Goal: Communication & Community: Answer question/provide support

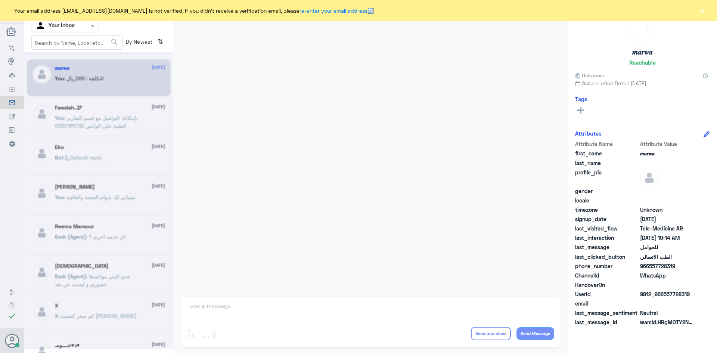
scroll to position [377, 0]
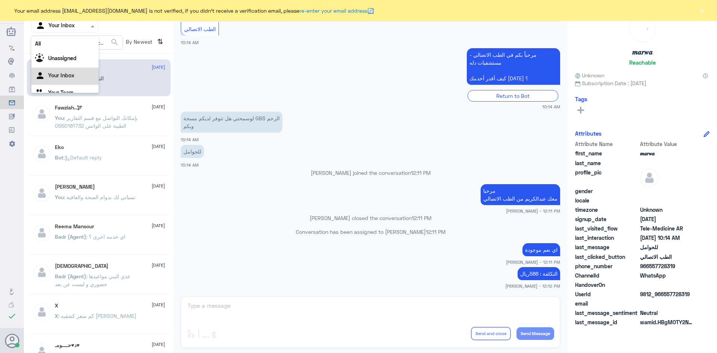
click at [80, 27] on div at bounding box center [65, 26] width 66 height 9
click at [64, 71] on div "Your Inbox" at bounding box center [64, 76] width 67 height 17
click at [62, 29] on input "text" at bounding box center [55, 26] width 41 height 9
click at [74, 69] on div "Your Inbox" at bounding box center [64, 66] width 67 height 17
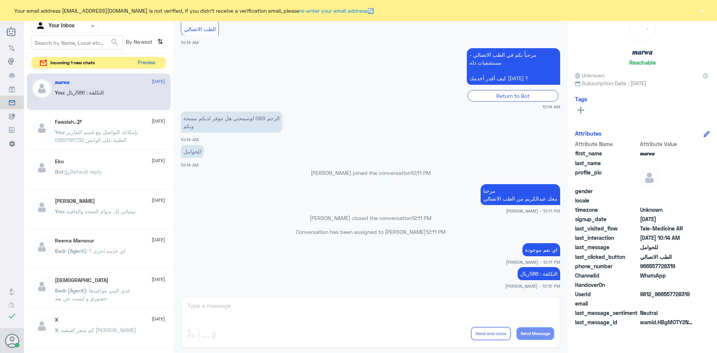
click at [143, 64] on button "Preview" at bounding box center [146, 63] width 23 height 12
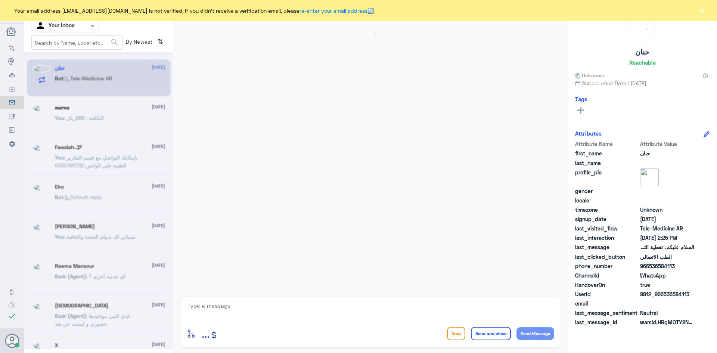
scroll to position [703, 0]
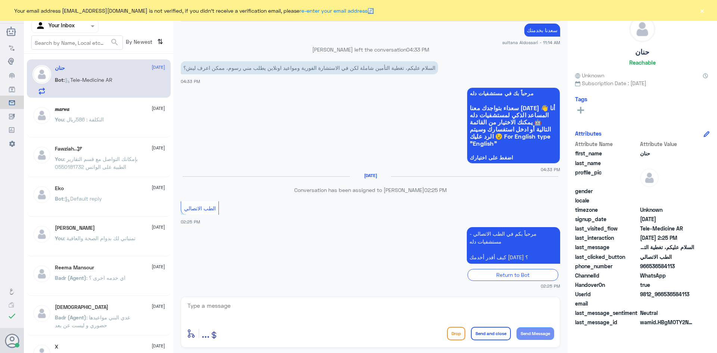
drag, startPoint x: 295, startPoint y: 306, endPoint x: 291, endPoint y: 306, distance: 4.1
click at [293, 306] on textarea at bounding box center [370, 309] width 367 height 18
click at [255, 311] on textarea at bounding box center [370, 309] width 367 height 18
paste textarea "مرحبا معك اميره من الطب الاتصالي, كيف اقدر اساعدك"
type textarea "مرحبا معك اميره من الطب الاتصالي, كيف اقدر اساعدك"
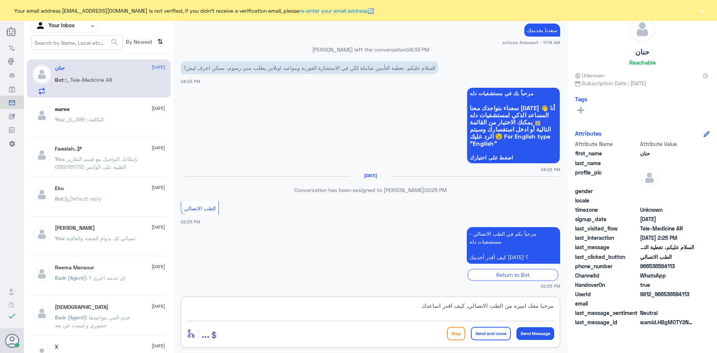
click at [548, 330] on button "Send Message" at bounding box center [535, 333] width 38 height 13
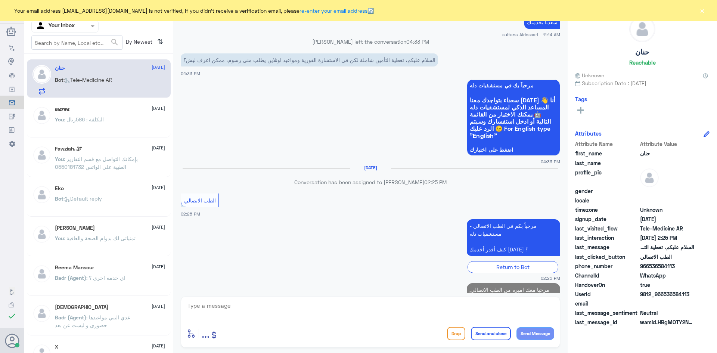
scroll to position [735, 0]
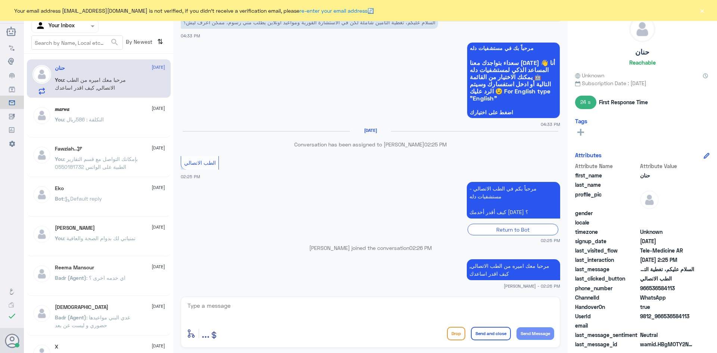
click at [697, 11] on div "Your email address A_almasou@dallahhealth.com is not verified, if you didn't re…" at bounding box center [358, 10] width 717 height 21
click at [705, 10] on button "×" at bounding box center [701, 10] width 7 height 7
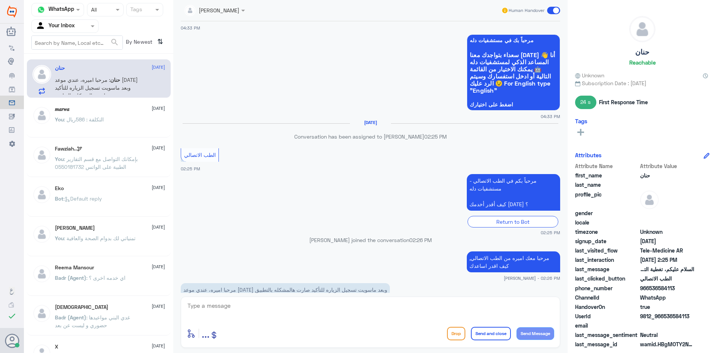
scroll to position [760, 0]
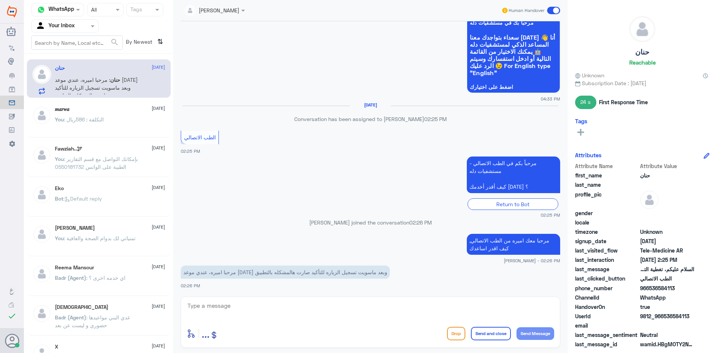
click at [252, 303] on textarea at bounding box center [370, 309] width 367 height 18
click at [281, 303] on textarea at bounding box center [370, 309] width 367 height 18
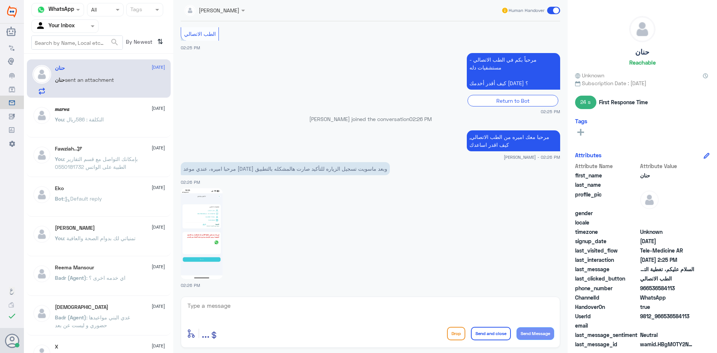
scroll to position [967, 0]
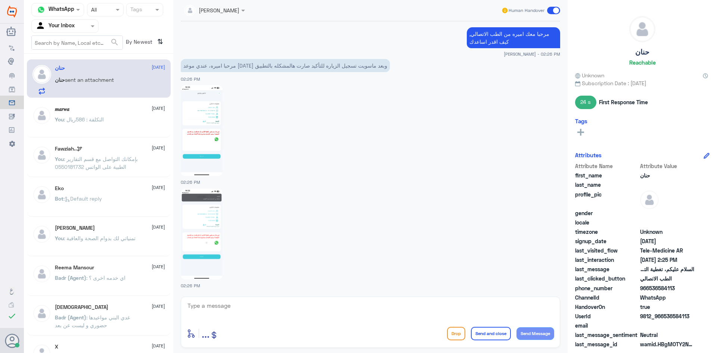
click at [249, 204] on div at bounding box center [370, 233] width 379 height 91
click at [215, 127] on img at bounding box center [202, 130] width 42 height 91
click at [210, 224] on img at bounding box center [202, 233] width 42 height 91
click at [267, 303] on textarea at bounding box center [370, 309] width 367 height 18
type textarea "يجب تحديث التطبيق ومحاولة الدخول مره أخرى"
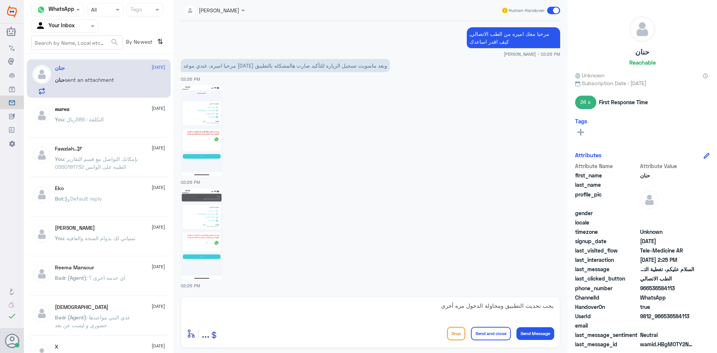
click at [537, 333] on button "Send Message" at bounding box center [535, 333] width 38 height 13
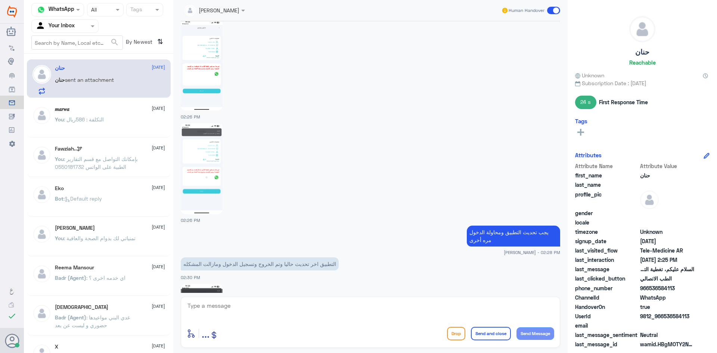
scroll to position [1127, 0]
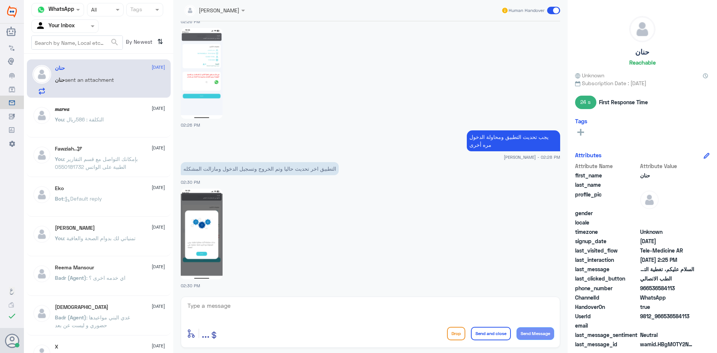
click at [213, 210] on img at bounding box center [202, 233] width 42 height 91
click at [214, 210] on img at bounding box center [202, 233] width 42 height 91
click at [243, 309] on textarea at bounding box center [370, 309] width 367 height 18
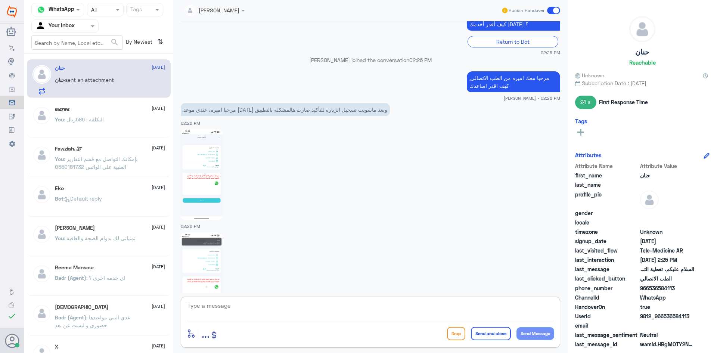
scroll to position [866, 0]
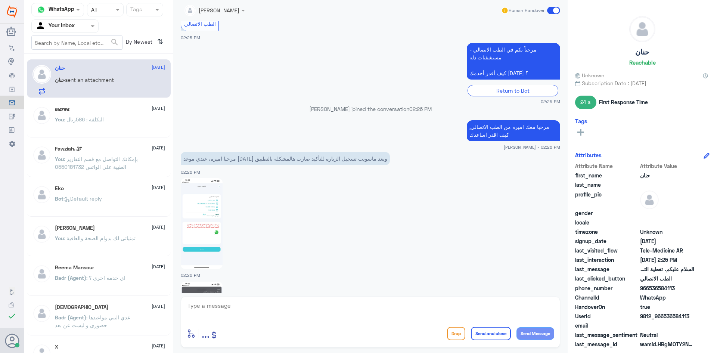
drag, startPoint x: 684, startPoint y: 284, endPoint x: 649, endPoint y: 288, distance: 34.9
click at [649, 288] on span "966536584113" at bounding box center [667, 288] width 54 height 8
copy span "536584113"
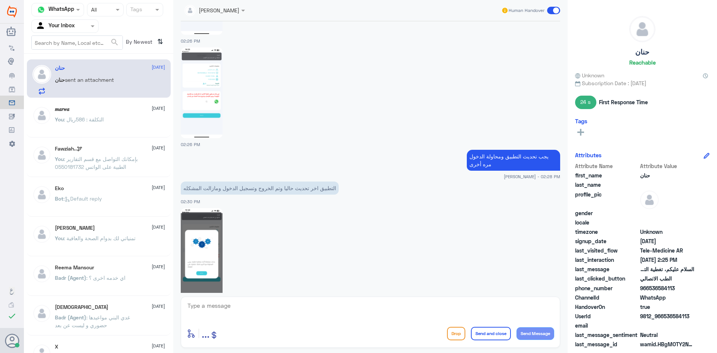
scroll to position [1127, 0]
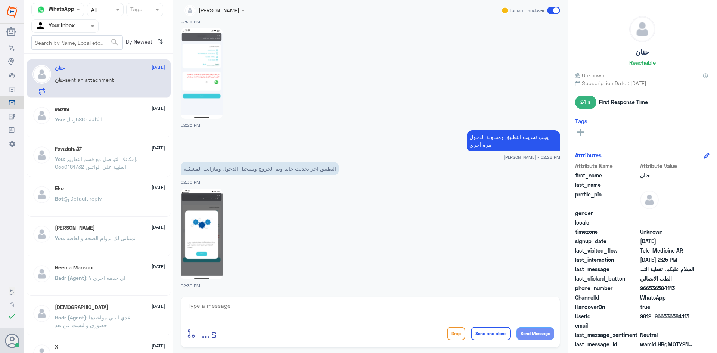
click at [286, 324] on div "enter flow name ... Drop Send and close Send Message" at bounding box center [370, 321] width 379 height 51
click at [278, 305] on textarea at bounding box center [370, 309] width 367 height 18
type textarea "تم التواصل هاتفيًا ، سعدنا بخدمتك"
click at [539, 333] on button "Send Message" at bounding box center [535, 333] width 38 height 13
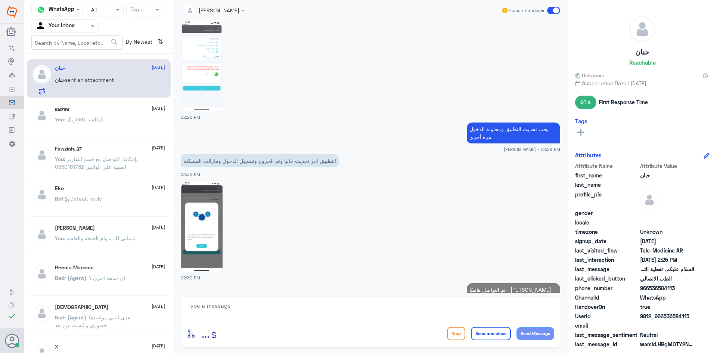
scroll to position [1151, 0]
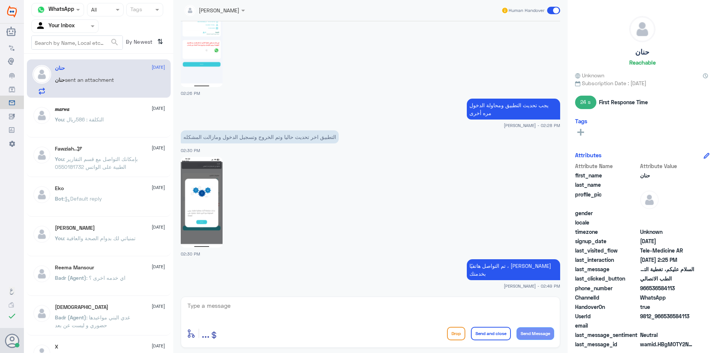
click at [556, 9] on span at bounding box center [553, 10] width 13 height 7
click at [0, 0] on input "checkbox" at bounding box center [0, 0] width 0 height 0
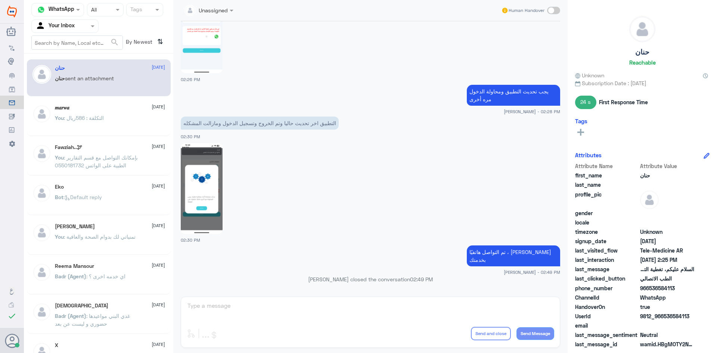
click at [90, 113] on div "𝒎𝒂𝒓𝒘𝒂 2 September You : التكلفة : 586ريال" at bounding box center [110, 118] width 110 height 28
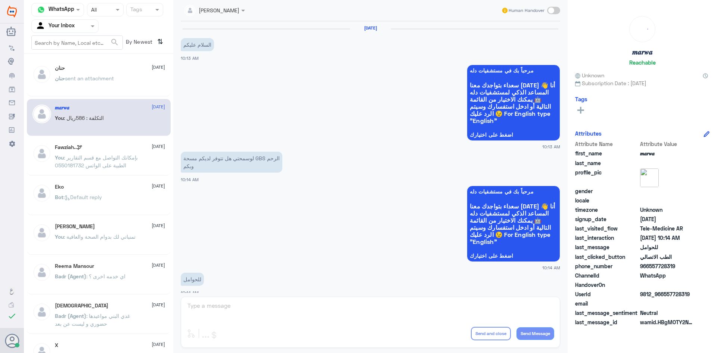
scroll to position [377, 0]
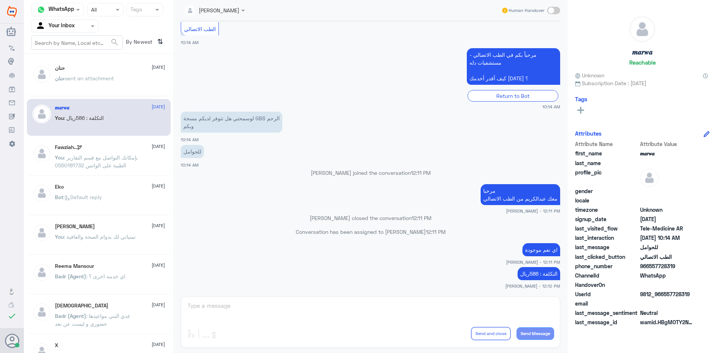
click at [91, 79] on span "sent an attachment" at bounding box center [89, 78] width 49 height 6
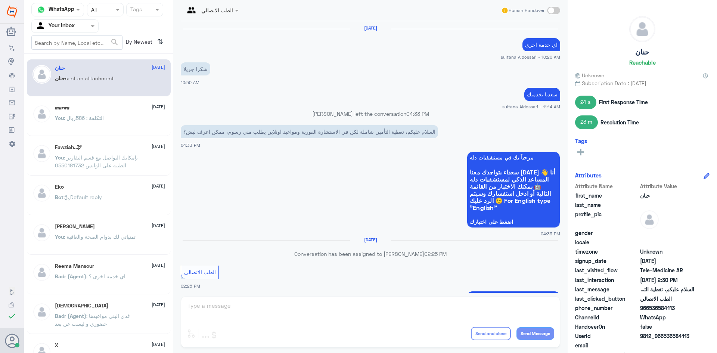
scroll to position [539, 0]
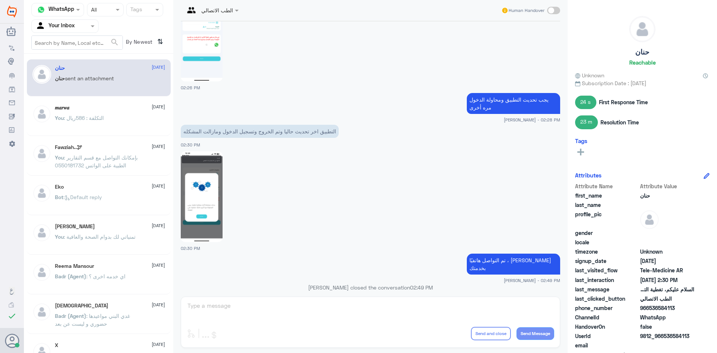
drag, startPoint x: 123, startPoint y: 87, endPoint x: 72, endPoint y: 51, distance: 61.6
click at [123, 87] on div "حنان sent an attachment" at bounding box center [110, 84] width 110 height 17
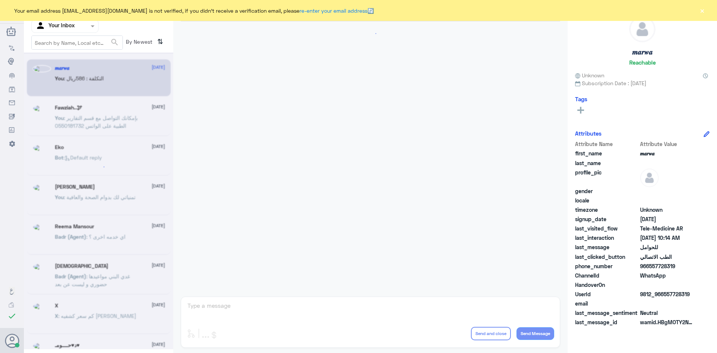
scroll to position [377, 0]
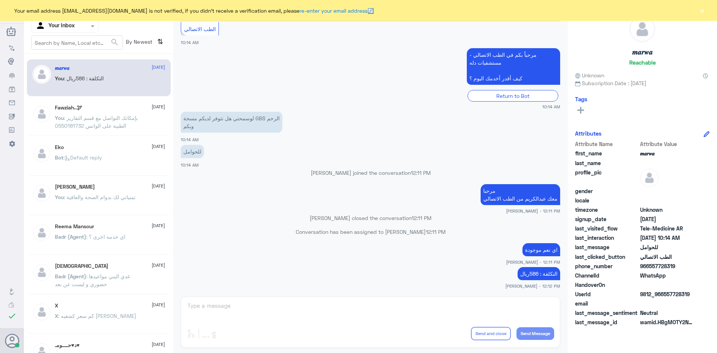
click at [702, 10] on button "×" at bounding box center [701, 10] width 7 height 7
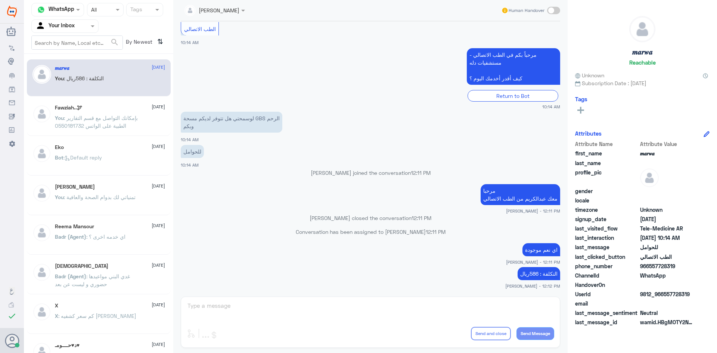
click at [87, 84] on p "You : التكلفة : 586ريال" at bounding box center [79, 83] width 49 height 19
click at [88, 26] on div "Agent Filter Your Inbox" at bounding box center [64, 25] width 67 height 13
click at [76, 46] on div "All" at bounding box center [64, 44] width 67 height 14
click at [77, 22] on div at bounding box center [65, 26] width 66 height 9
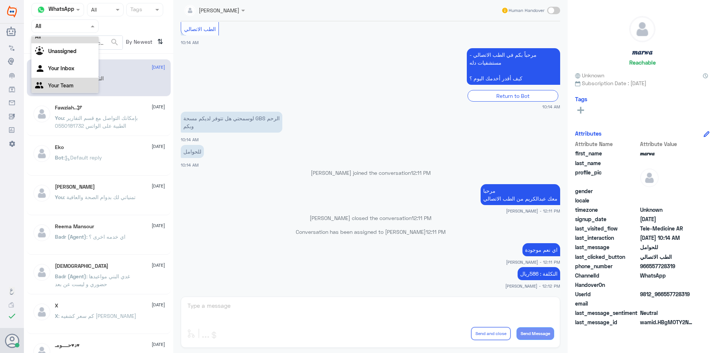
scroll to position [9, 0]
click at [69, 83] on Team "Your Team" at bounding box center [60, 83] width 25 height 6
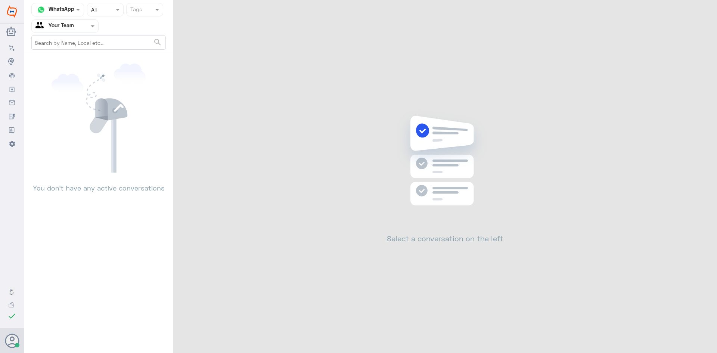
click at [82, 29] on div at bounding box center [65, 26] width 66 height 9
click at [74, 50] on b "Unassigned" at bounding box center [62, 49] width 28 height 6
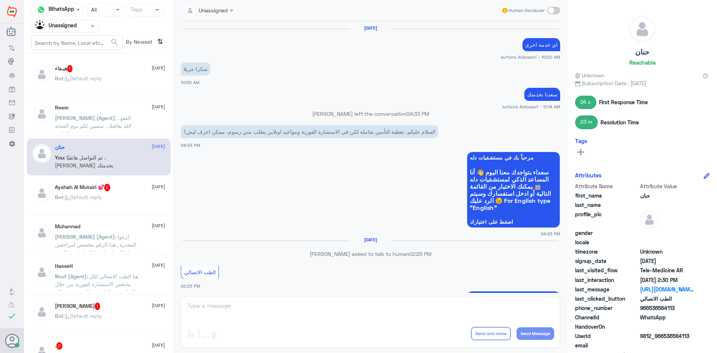
scroll to position [539, 0]
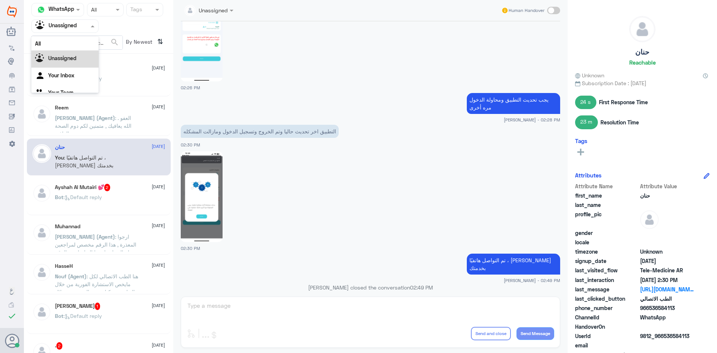
click at [56, 26] on input "text" at bounding box center [55, 26] width 41 height 9
click at [54, 62] on div "Your Inbox" at bounding box center [64, 66] width 67 height 17
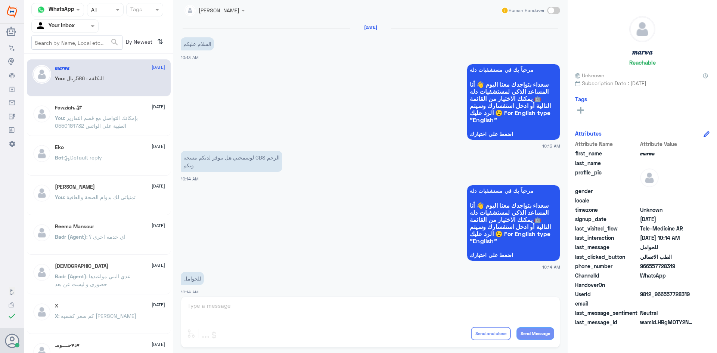
scroll to position [0, 0]
click at [121, 107] on div "Fawziah..🕊 28 August" at bounding box center [110, 107] width 110 height 6
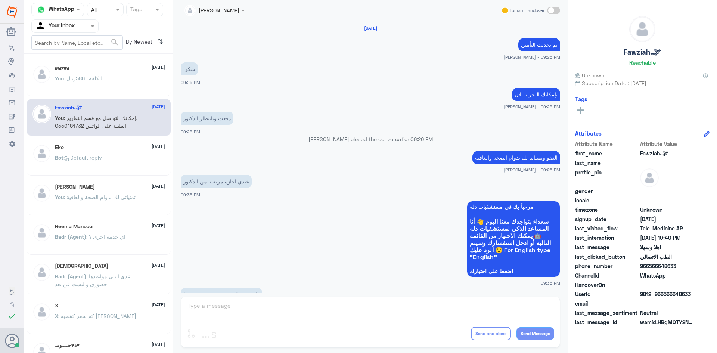
scroll to position [372, 0]
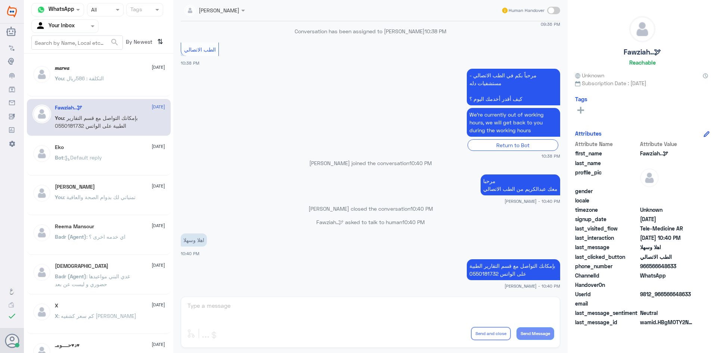
click at [121, 276] on span ": غدي البني مواعيدها حضوري و ليست عن بعد" at bounding box center [92, 280] width 75 height 14
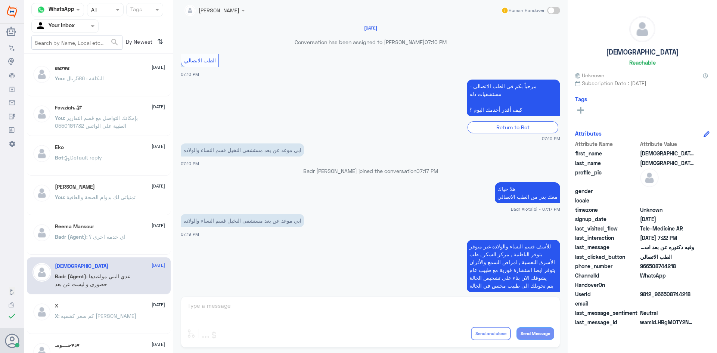
scroll to position [149, 0]
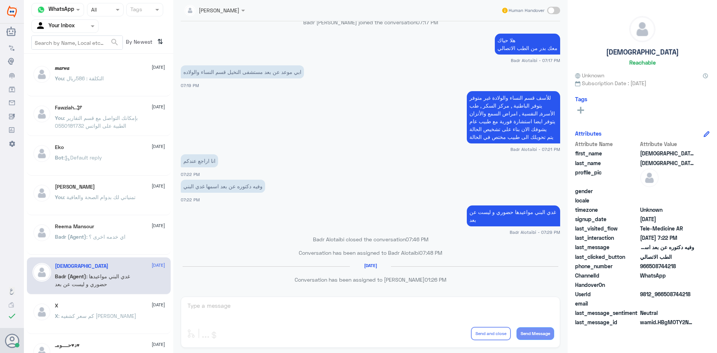
click at [89, 40] on input "text" at bounding box center [77, 42] width 91 height 13
drag, startPoint x: 89, startPoint y: 40, endPoint x: 73, endPoint y: 42, distance: 16.1
click at [73, 42] on input "text" at bounding box center [77, 42] width 91 height 13
click at [79, 41] on input "text" at bounding box center [77, 42] width 91 height 13
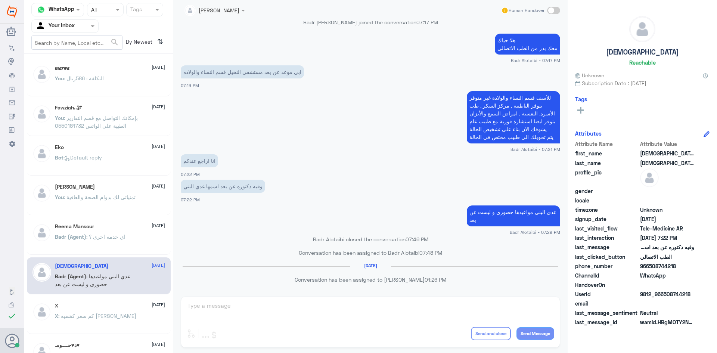
click at [98, 41] on input "text" at bounding box center [77, 42] width 91 height 13
type input "حنان"
click button "search" at bounding box center [114, 42] width 9 height 12
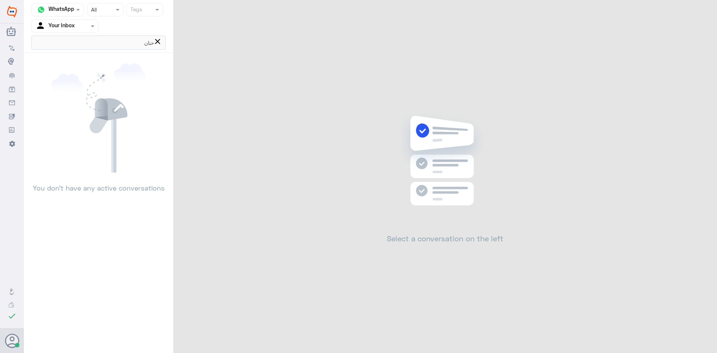
click at [159, 52] on nav "Channel WhatsApp Status × All Tags Agent Filter Your Inbox حنان close" at bounding box center [98, 28] width 149 height 50
click at [9, 140] on link "Settings" at bounding box center [12, 142] width 24 height 13
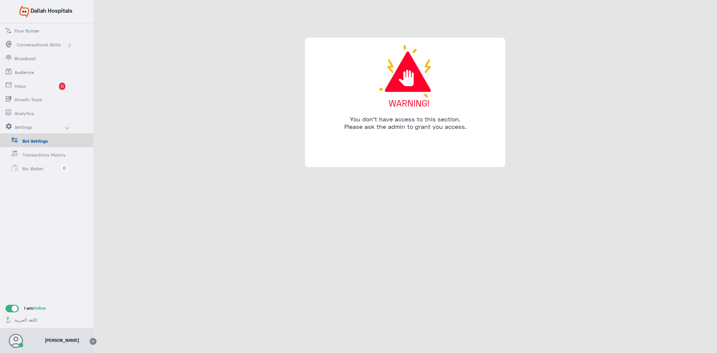
click at [61, 85] on span "0" at bounding box center [62, 85] width 6 height 7
click at [43, 32] on span "Flow Builder" at bounding box center [37, 31] width 44 height 7
click at [53, 87] on span "Inbox" at bounding box center [37, 86] width 44 height 7
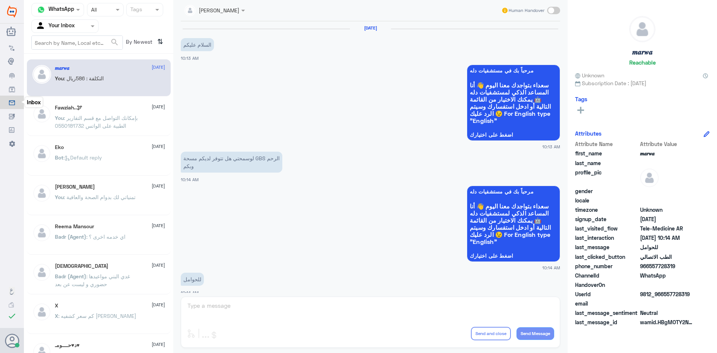
scroll to position [377, 0]
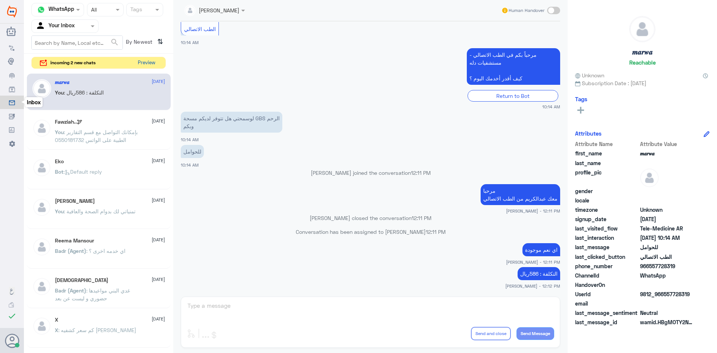
click at [150, 63] on button "Preview" at bounding box center [146, 63] width 23 height 12
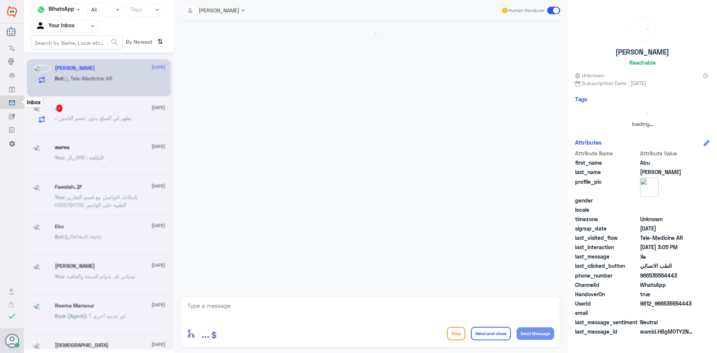
scroll to position [303, 0]
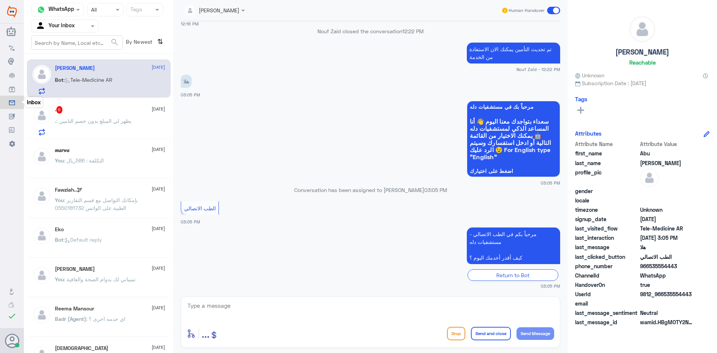
click at [127, 124] on p ". : يظهر لي المبلغ بدون خصم التامين" at bounding box center [93, 126] width 77 height 19
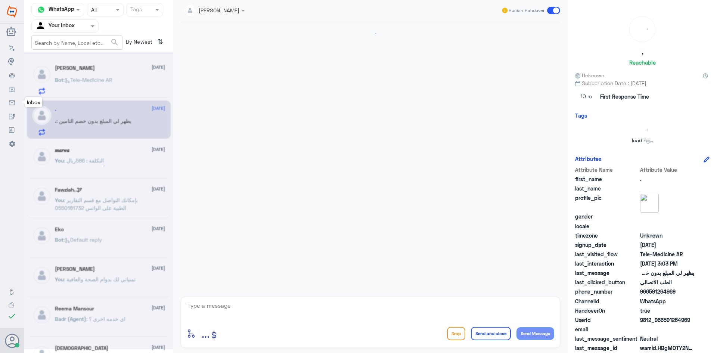
scroll to position [320, 0]
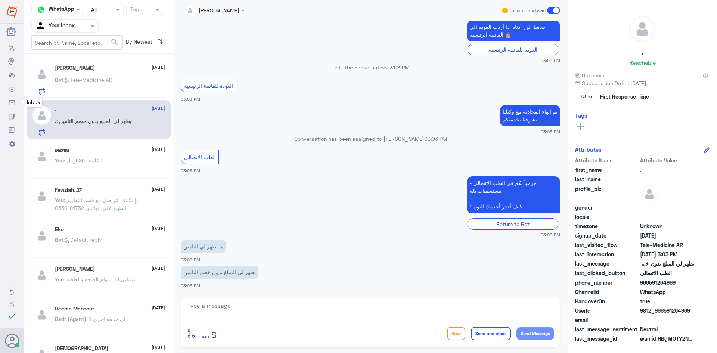
click at [235, 307] on textarea at bounding box center [370, 309] width 367 height 18
click at [236, 311] on textarea at bounding box center [370, 309] width 367 height 18
paste textarea "مرحبا، معك اميره من الطب الاتصالي"
type textarea "مرحبا، معك اميره من الطب الاتصالي"
click at [542, 334] on button "Send Message" at bounding box center [535, 333] width 38 height 13
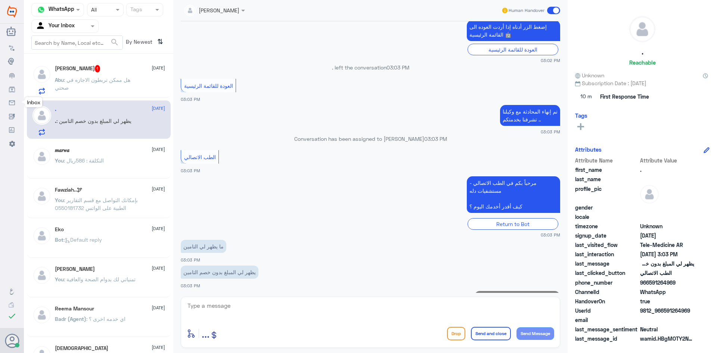
scroll to position [344, 0]
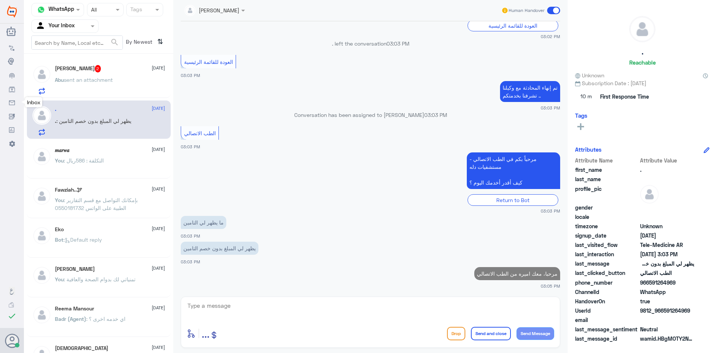
click at [239, 311] on textarea at bounding box center [370, 309] width 367 height 18
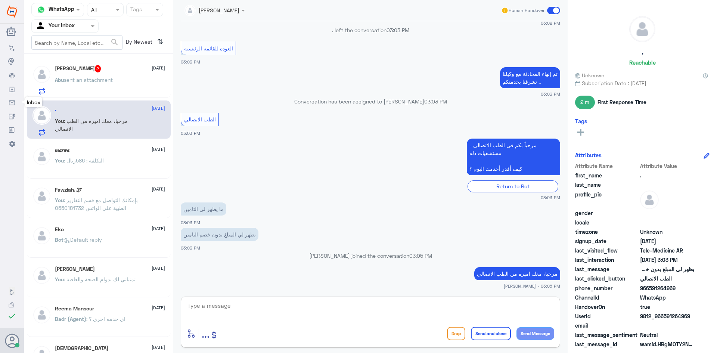
paste textarea "ممكن تزودني برقم الهوية/رقم الملف من فضلك"
type textarea "ممكن تزودني برقم الهوية/رقم الملف من فضلك"
click at [535, 331] on button "Send Message" at bounding box center [535, 333] width 38 height 13
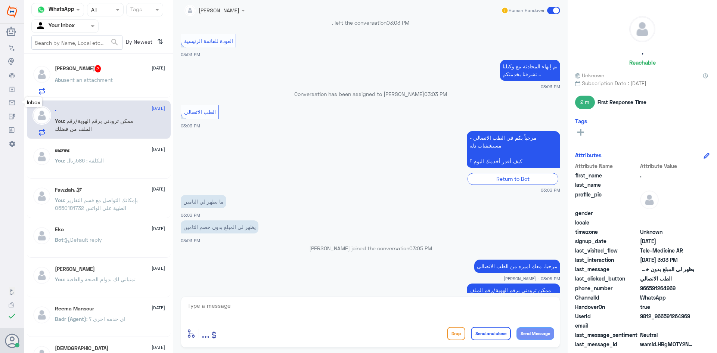
scroll to position [338, 0]
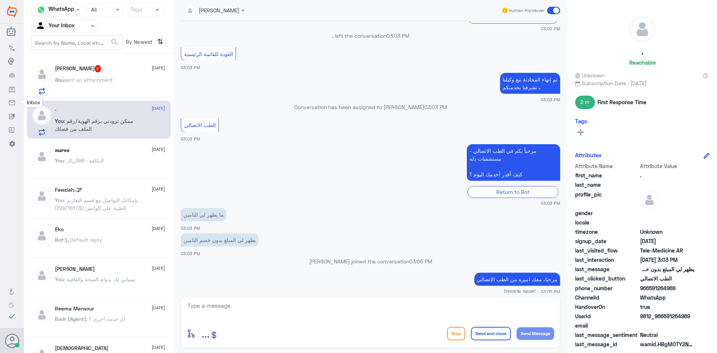
click at [100, 79] on span "sent an attachment" at bounding box center [88, 80] width 49 height 6
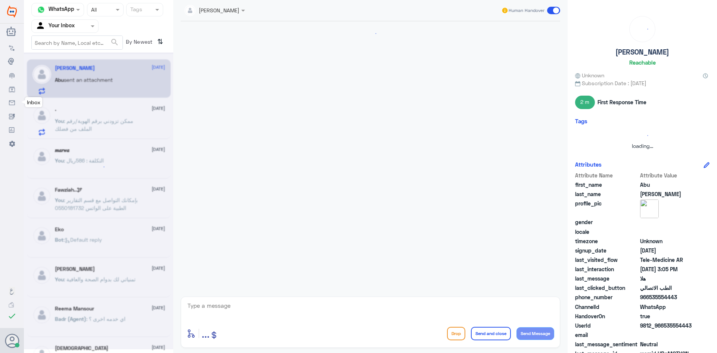
scroll to position [416, 0]
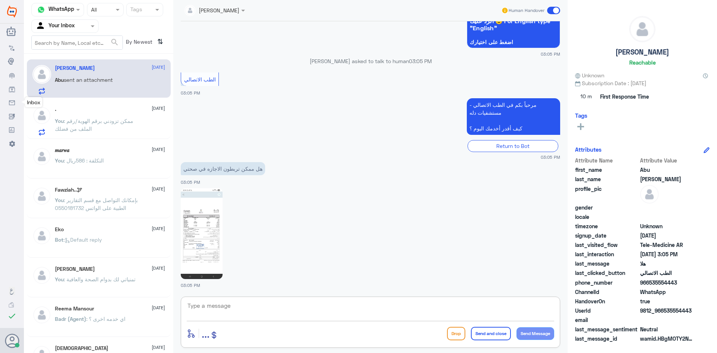
click at [212, 309] on textarea at bounding box center [370, 309] width 367 height 18
paste textarea "مرحبا، معك اميره من الطب الاتصالي"
type textarea "مرحبا، معك اميره من الطب الاتصالي"
click at [535, 333] on button "Send Message" at bounding box center [535, 333] width 38 height 13
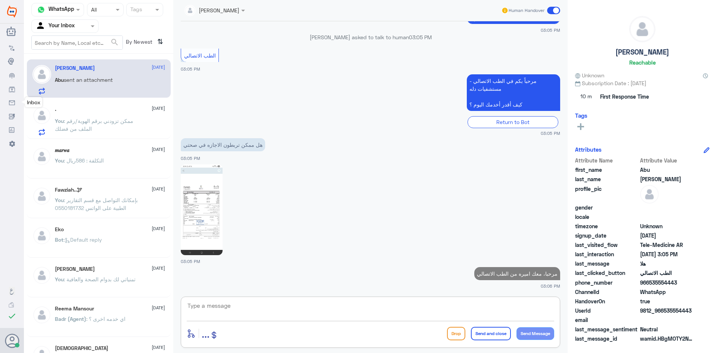
click at [247, 312] on textarea at bounding box center [370, 309] width 367 height 18
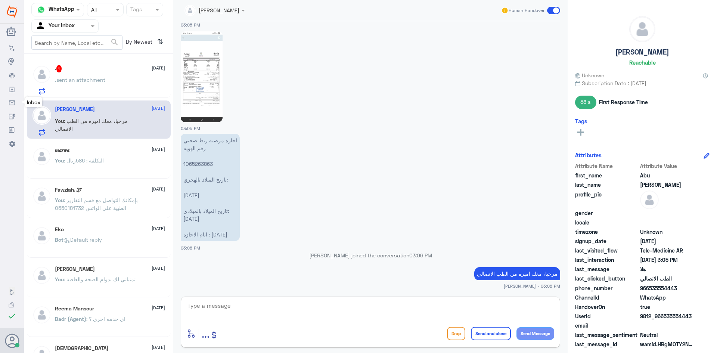
paste textarea "هنا الطب الاتصالي لكل مايخص الاستشارة الفورية من خلال التطبيق، يمكنك التواصل مع…"
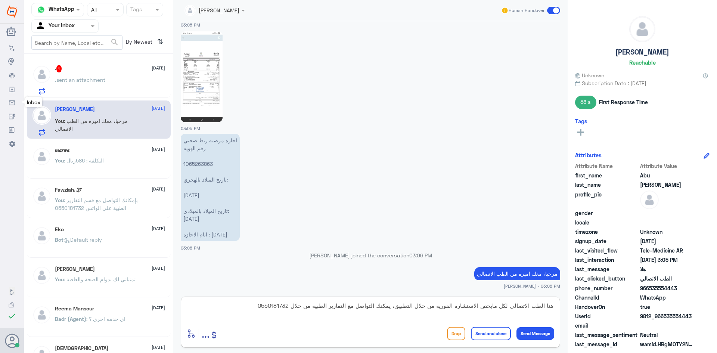
click at [320, 303] on textarea "هنا الطب الاتصالي لكل مايخص الاستشارة الفورية من خلال التطبيق، يمكنك التواصل مع…" at bounding box center [370, 309] width 367 height 18
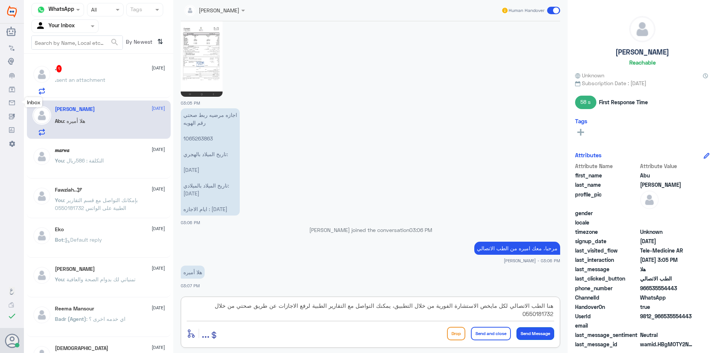
type textarea "هنا الطب الاتصالي لكل مايخص الاستشارة الفورية من خلال التطبيق، يمكنك التواصل مع…"
click at [537, 333] on button "Send Message" at bounding box center [535, 333] width 38 height 13
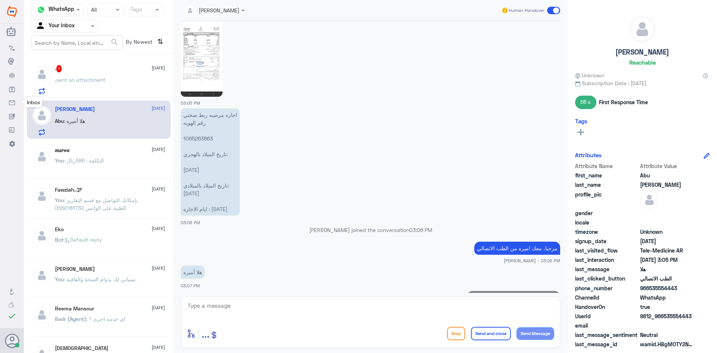
scroll to position [615, 0]
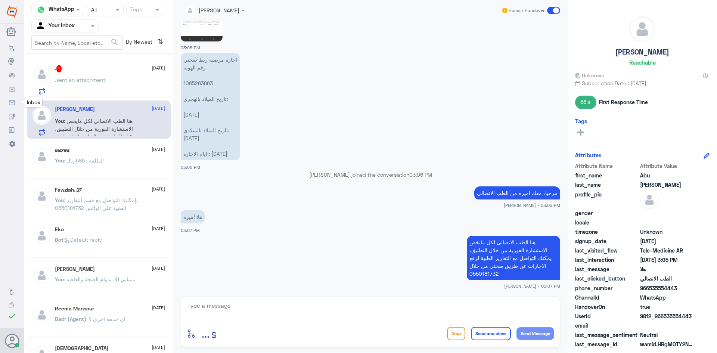
drag, startPoint x: 213, startPoint y: 98, endPoint x: 217, endPoint y: 100, distance: 3.8
click at [216, 99] on p "اجازه مرضيه ربط صحتي رقم الهويه 1065263863 تاريخ الميلاد بالهجري: 19-7-1410 تار…" at bounding box center [210, 106] width 59 height 107
click at [225, 136] on p "اجازه مرضيه ربط صحتي رقم الهويه 1065263863 تاريخ الميلاد بالهجري: 19-7-1410 تار…" at bounding box center [210, 106] width 59 height 107
click at [227, 154] on p "اجازه مرضيه ربط صحتي رقم الهويه 1065263863 تاريخ الميلاد بالهجري: 19-7-1410 تار…" at bounding box center [210, 106] width 59 height 107
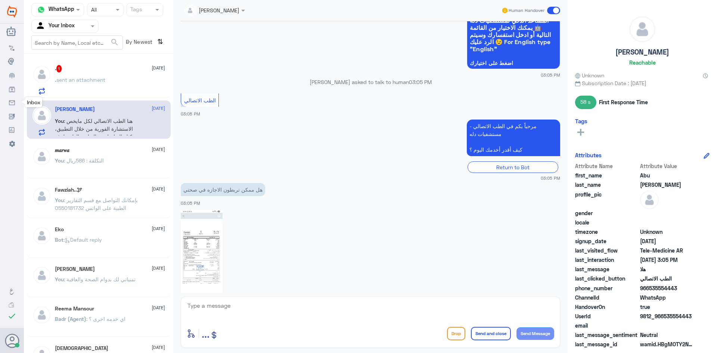
scroll to position [353, 0]
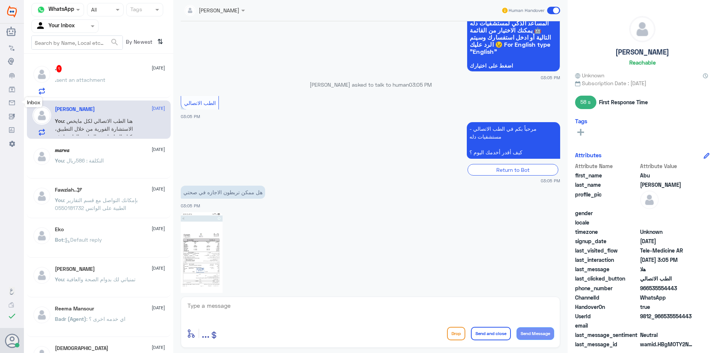
click at [209, 230] on img at bounding box center [202, 257] width 42 height 91
click at [123, 91] on div ". sent an attachment" at bounding box center [110, 86] width 110 height 17
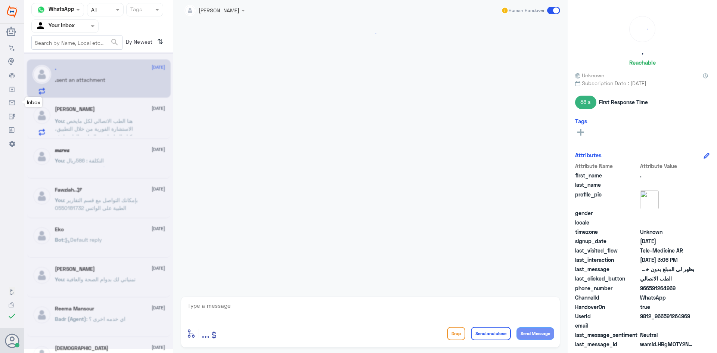
scroll to position [415, 0]
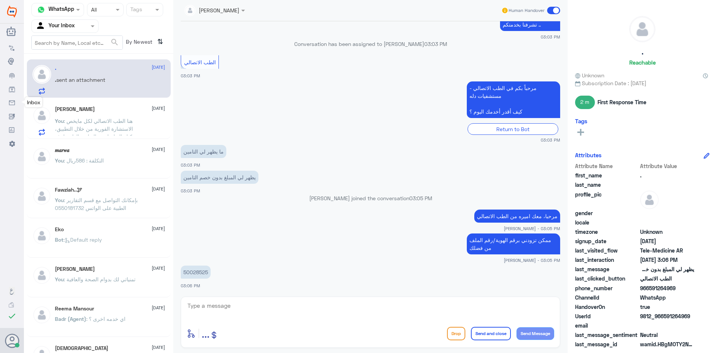
drag, startPoint x: 209, startPoint y: 270, endPoint x: 170, endPoint y: 273, distance: 38.9
click at [170, 273] on div "Channel WhatsApp Status × All Tags Agent Filter Your Inbox search By Newest ⇅ .…" at bounding box center [370, 177] width 693 height 355
drag, startPoint x: 223, startPoint y: 278, endPoint x: 224, endPoint y: 287, distance: 9.8
click at [224, 278] on app-msgs-text "50028525" at bounding box center [370, 272] width 379 height 14
click at [226, 313] on textarea at bounding box center [370, 309] width 367 height 18
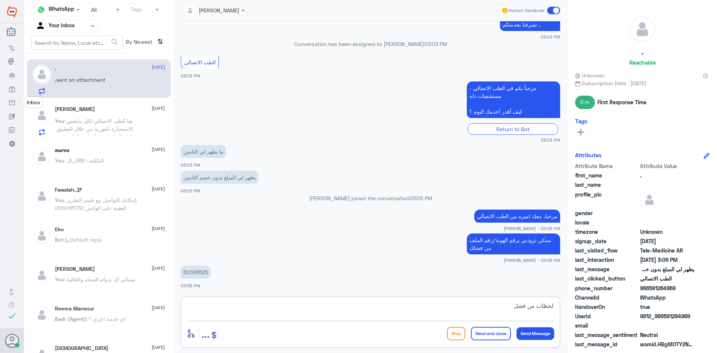
type textarea "لحظات من فضلك"
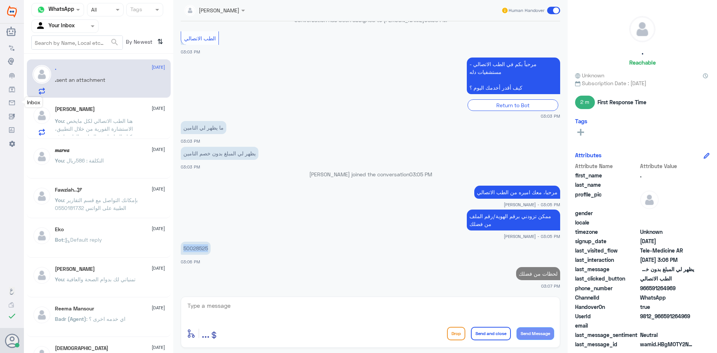
drag, startPoint x: 209, startPoint y: 248, endPoint x: 181, endPoint y: 250, distance: 28.8
click at [181, 250] on p "50028525" at bounding box center [196, 247] width 30 height 13
copy p "50028525"
click at [283, 314] on textarea at bounding box center [370, 309] width 367 height 18
paste textarea "تم (تحديث/اضافة) التأمين ، تقدر تستفيد الان من الاستشارة الفورية عبر التطبيق او…"
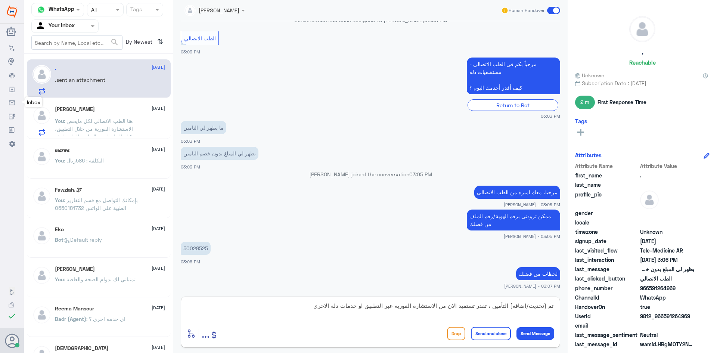
drag, startPoint x: 529, startPoint y: 304, endPoint x: 534, endPoint y: 307, distance: 5.7
click at [534, 307] on textarea "تم (تحديث/اضافة) التأمين ، تقدر تستفيد الان من الاستشارة الفورية عبر التطبيق او…" at bounding box center [370, 309] width 367 height 18
drag, startPoint x: 527, startPoint y: 304, endPoint x: 546, endPoint y: 307, distance: 18.5
click at [546, 307] on textarea "تم (تحديث/اضافة) التأمين ، تقدر تستفيد الان من الاستشارة الفورية عبر التطبيق او…" at bounding box center [370, 309] width 367 height 18
click at [532, 305] on textarea "تم اضافة) التأمين ، تقدر تستفيد الان من الاستشارة الفورية عبر التطبيق او خدمات …" at bounding box center [370, 309] width 367 height 18
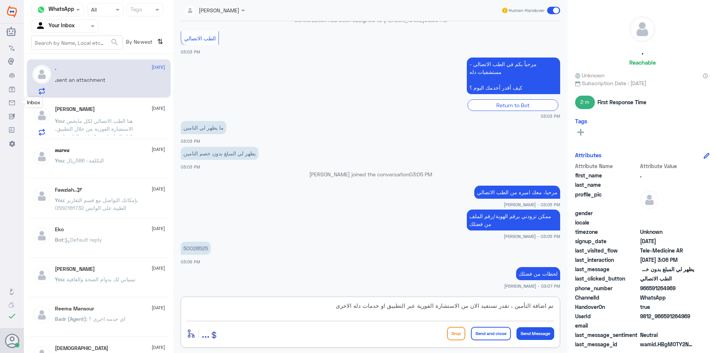
type textarea "تم اضافة التأمين ، تقدر تستفيد الان من الاستشارة الفورية عبر التطبيق او خدمات د…"
click at [530, 329] on button "Send Message" at bounding box center [535, 333] width 38 height 13
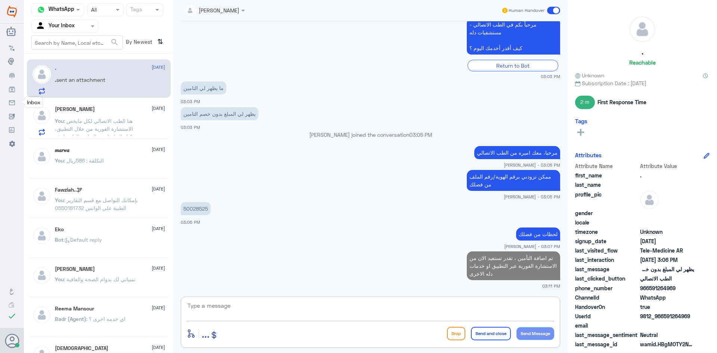
click at [205, 312] on textarea at bounding box center [370, 309] width 367 height 18
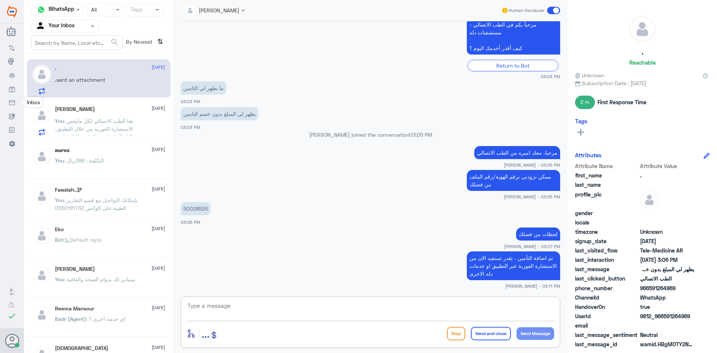
paste textarea "اي استفسار او خدمة اخرى؟"
type textarea "اي استفسار او خدمة اخرى؟"
click at [535, 334] on button "Send Message" at bounding box center [535, 333] width 38 height 13
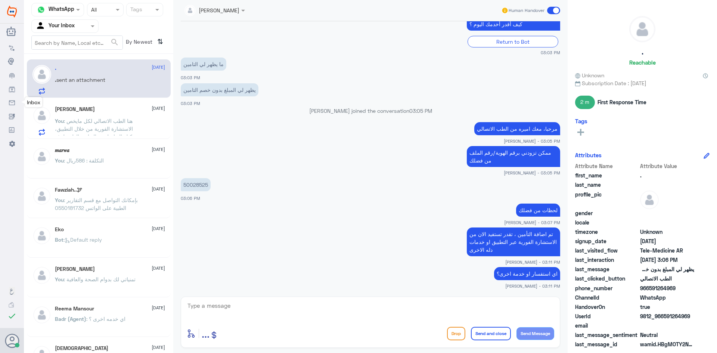
click at [95, 121] on span ": هنا الطب الاتصالي لكل مايخص الاستشارة الفورية من خلال التطبيق، يمكنك التواصل …" at bounding box center [96, 137] width 82 height 38
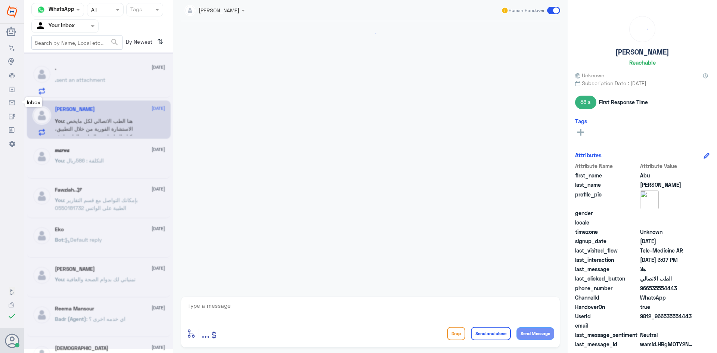
scroll to position [500, 0]
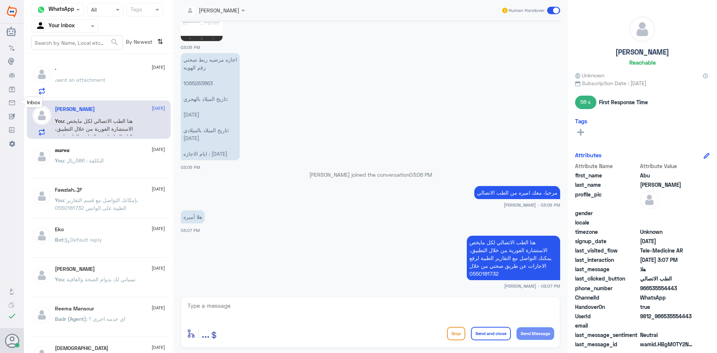
click at [102, 79] on span "sent an attachment" at bounding box center [80, 80] width 49 height 6
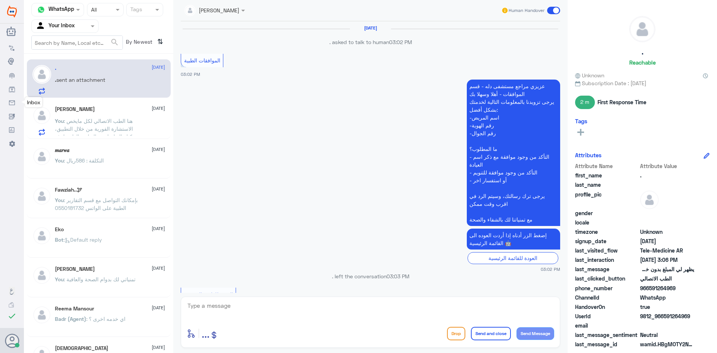
scroll to position [391, 0]
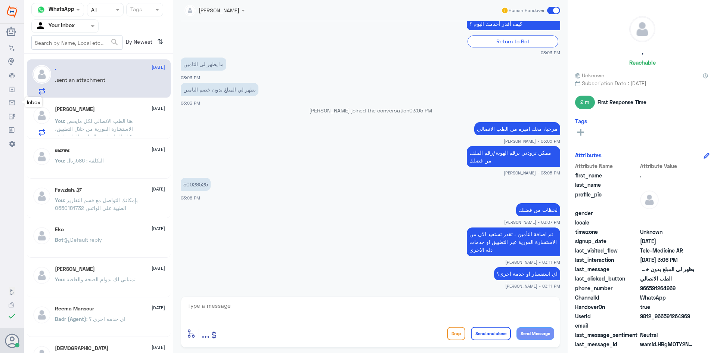
click at [115, 123] on span ": هنا الطب الاتصالي لكل مايخص الاستشارة الفورية من خلال التطبيق، يمكنك التواصل …" at bounding box center [96, 137] width 82 height 38
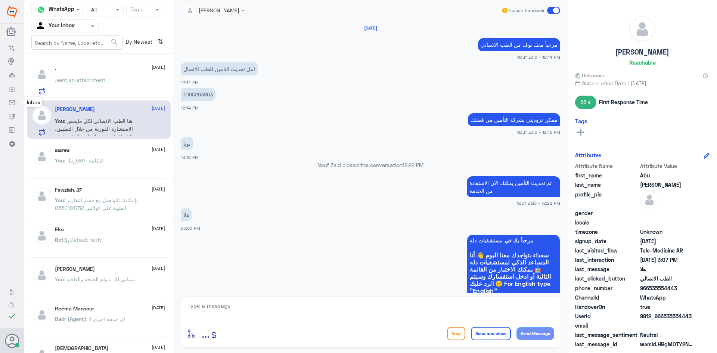
scroll to position [500, 0]
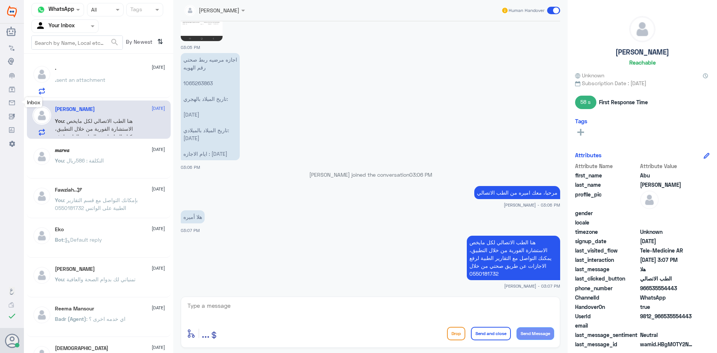
click at [558, 9] on span at bounding box center [553, 10] width 13 height 7
click at [0, 0] on input "checkbox" at bounding box center [0, 0] width 0 height 0
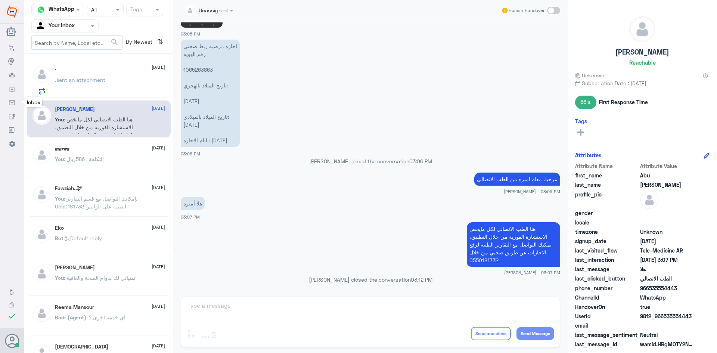
click at [108, 68] on div ". [DATE]" at bounding box center [110, 68] width 110 height 6
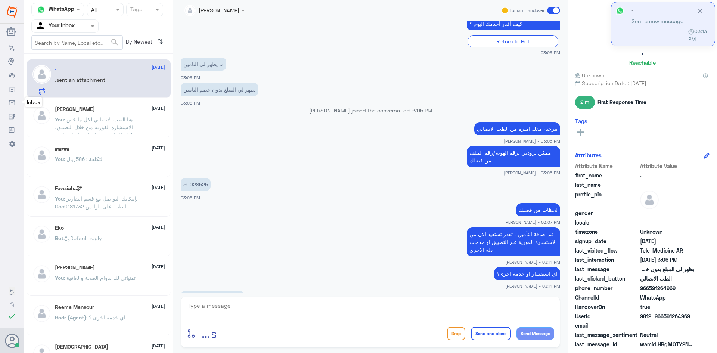
scroll to position [467, 0]
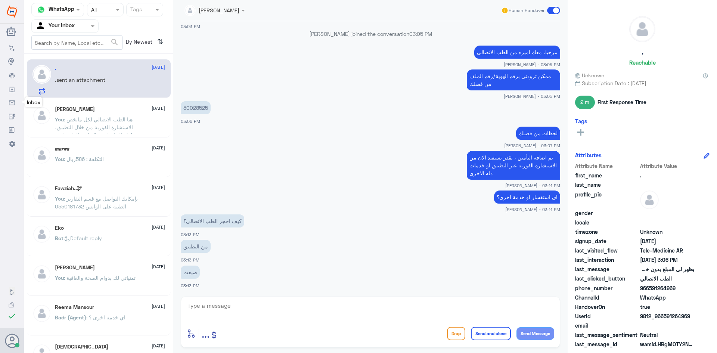
click at [100, 81] on span "sent an attachment" at bounding box center [80, 80] width 49 height 6
click at [213, 308] on textarea at bounding box center [370, 309] width 367 height 18
type textarea "م"
drag, startPoint x: 676, startPoint y: 286, endPoint x: 649, endPoint y: 292, distance: 27.9
click at [649, 292] on div "phone_number 966591264969" at bounding box center [642, 288] width 134 height 9
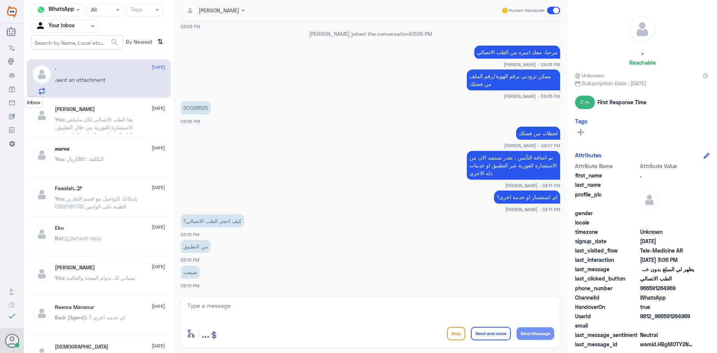
click at [222, 309] on textarea at bounding box center [370, 309] width 367 height 18
type textarea "من خانة الأستشاره الفوريه"
click at [529, 331] on button "Send Message" at bounding box center [535, 333] width 38 height 13
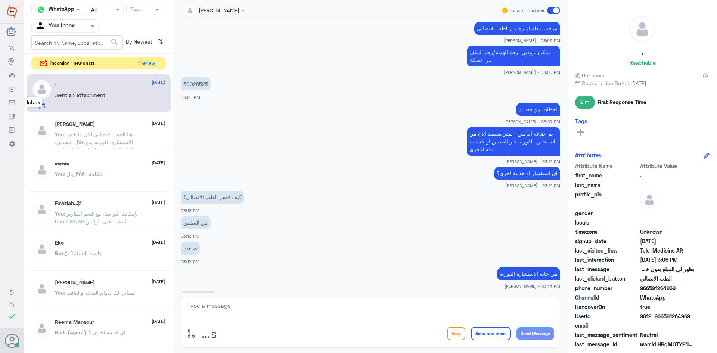
scroll to position [568, 0]
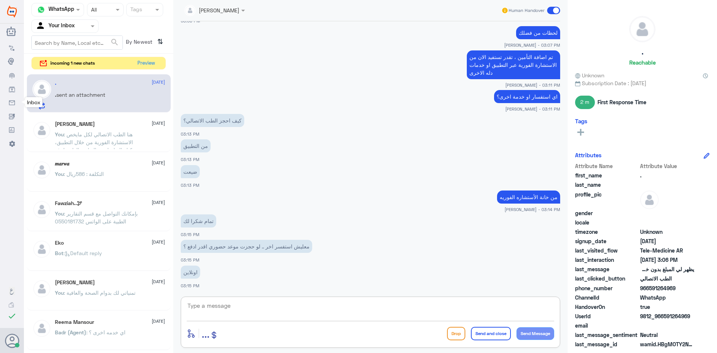
click at [210, 306] on textarea at bounding box center [370, 309] width 367 height 18
click at [291, 302] on textarea "نعم صحيح" at bounding box center [370, 309] width 367 height 18
type textarea "ن"
click at [225, 305] on textarea at bounding box center [370, 309] width 367 height 18
type textarea "لا مو من خلال التطبيق"
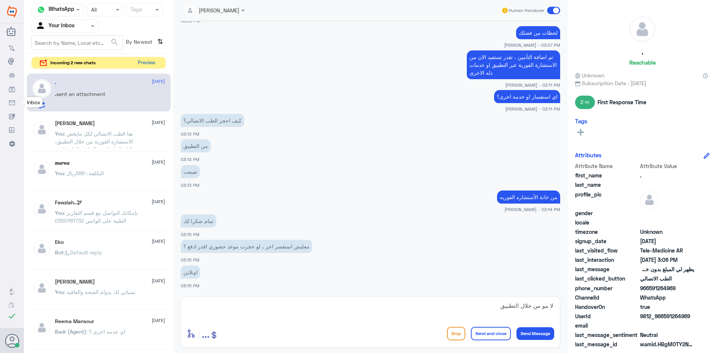
click at [144, 64] on button "Preview" at bounding box center [146, 63] width 23 height 12
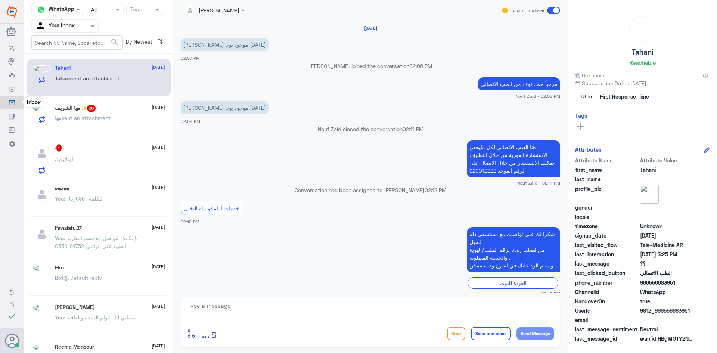
scroll to position [328, 0]
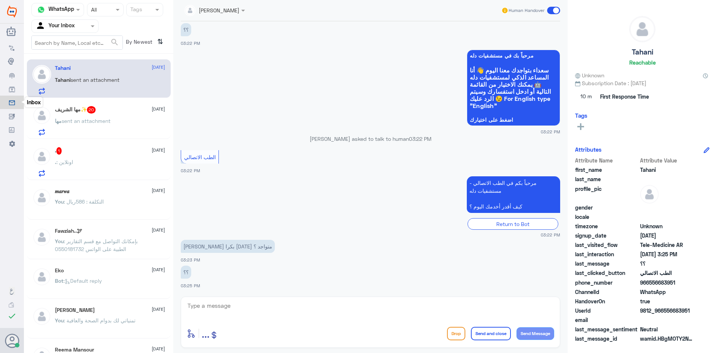
click at [127, 149] on div ". 1 13 October" at bounding box center [110, 150] width 110 height 7
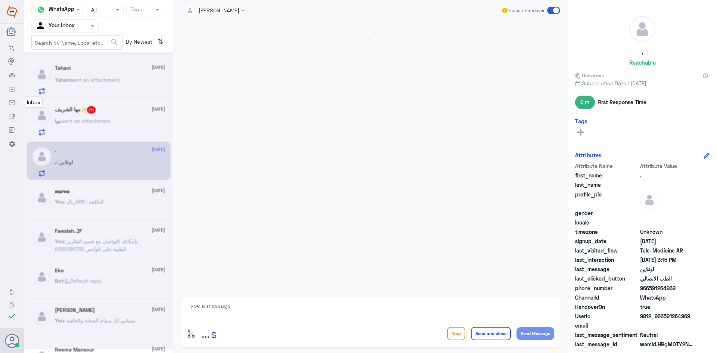
scroll to position [263, 0]
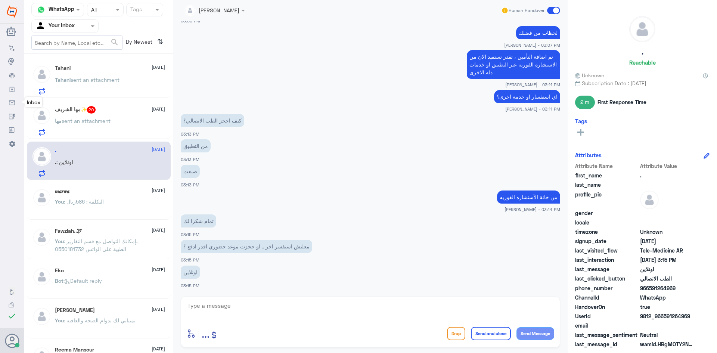
click at [141, 121] on div "مها sent an attachment" at bounding box center [110, 127] width 110 height 17
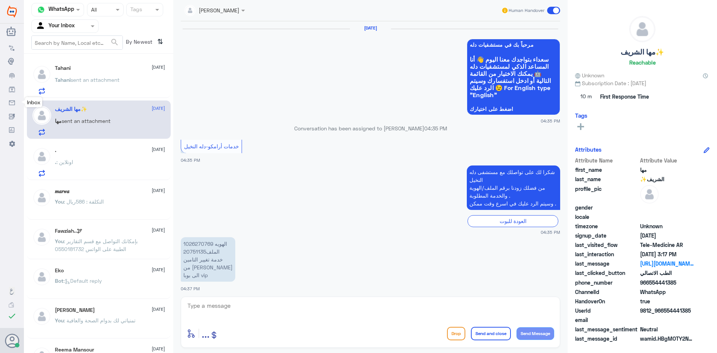
scroll to position [580, 0]
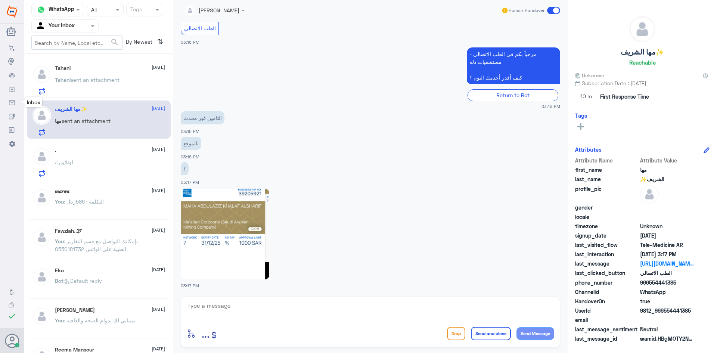
click at [246, 311] on textarea at bounding box center [370, 309] width 367 height 18
paste textarea "مرحبا، معك اميره من الطب الاتصالي"
type textarea "مرحبا، معك اميره من الطب الاتصالي"
click at [526, 333] on button "Send Message" at bounding box center [535, 333] width 38 height 13
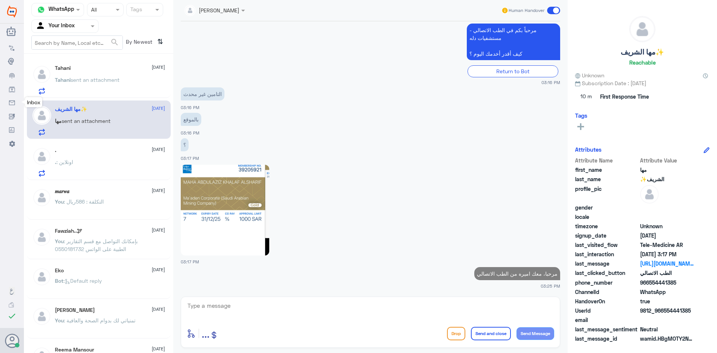
click at [240, 310] on textarea at bounding box center [370, 309] width 367 height 18
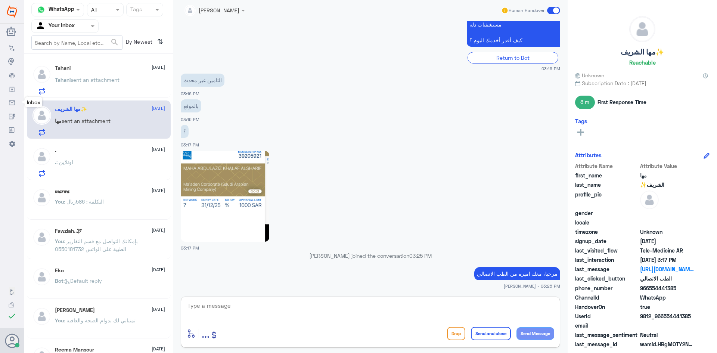
paste textarea "ممكن تزودني بلقطة للشاشة من فضلك"
type textarea "ممكن تزودني بلقطة للشاشة من فضلك"
drag, startPoint x: 430, startPoint y: 312, endPoint x: 587, endPoint y: 310, distance: 157.1
click at [583, 312] on div "Channel WhatsApp Status × All Tags Agent Filter Your Inbox search By Newest ⇅ T…" at bounding box center [370, 177] width 693 height 355
paste textarea "ممكن تزودني برقم الهوية/رقم الملف من فضلك"
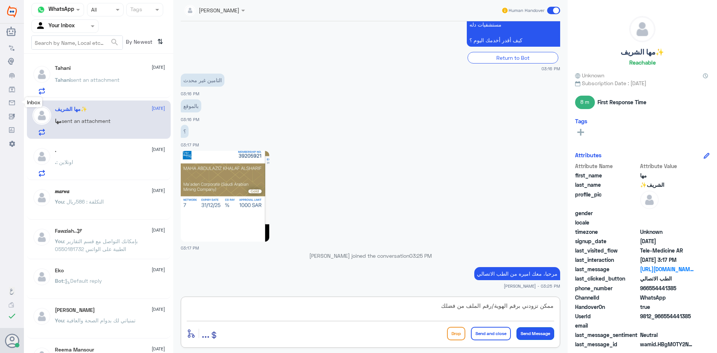
type textarea "ممكن تزودني برقم الهوية/رقم الملف من فضلك"
click at [539, 333] on button "Send Message" at bounding box center [535, 333] width 38 height 13
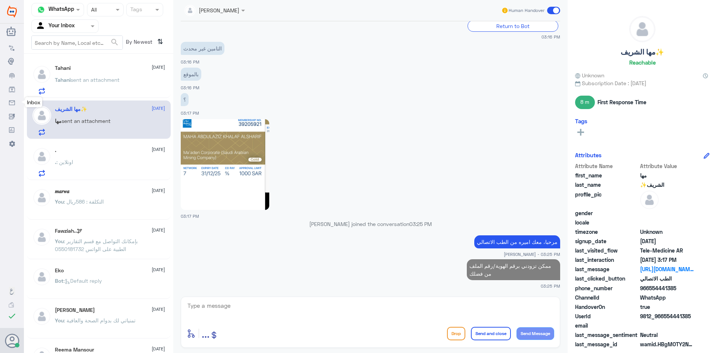
click at [115, 84] on p "Tahani sent an attachment" at bounding box center [87, 85] width 65 height 19
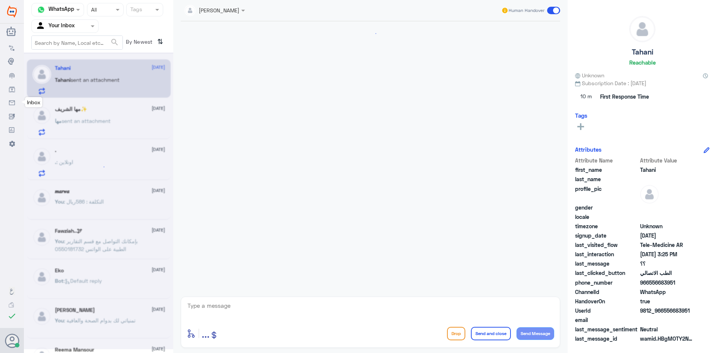
scroll to position [328, 0]
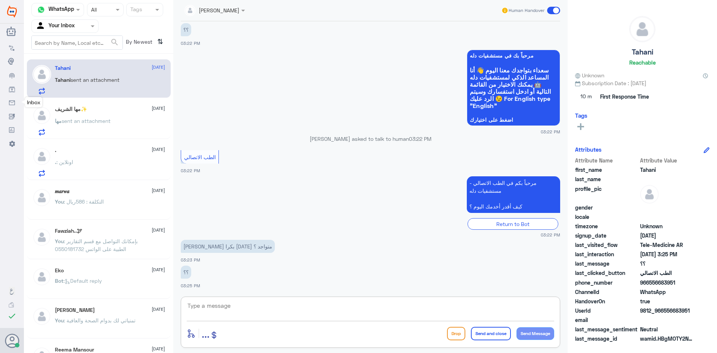
click at [221, 318] on textarea at bounding box center [370, 309] width 367 height 18
click at [218, 315] on textarea at bounding box center [370, 309] width 367 height 18
paste textarea "هنا الطب الاتصالي لكل مايخص الاستشارة الفورية من خلال التطبيق، يمكنك الاستفسار …"
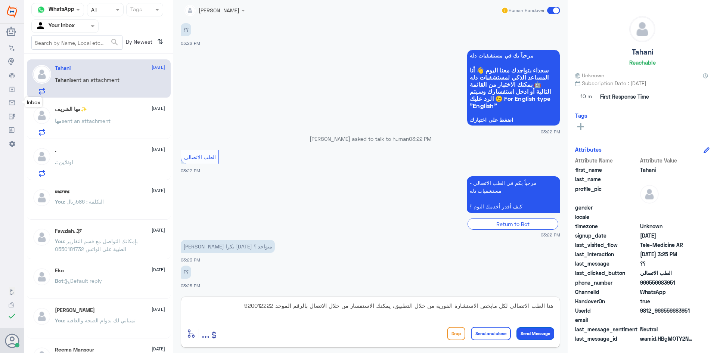
type textarea "هنا الطب الاتصالي لكل مايخص الاستشارة الفورية من خلال التطبيق، يمكنك الاستفسار …"
click at [537, 331] on button "Send Message" at bounding box center [535, 333] width 38 height 13
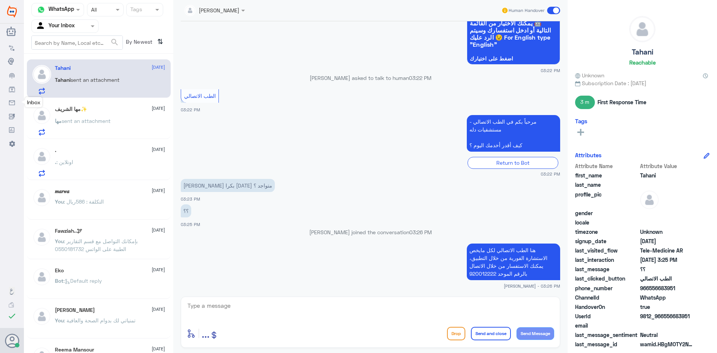
click at [557, 10] on span at bounding box center [553, 10] width 13 height 7
click at [0, 0] on input "checkbox" at bounding box center [0, 0] width 0 height 0
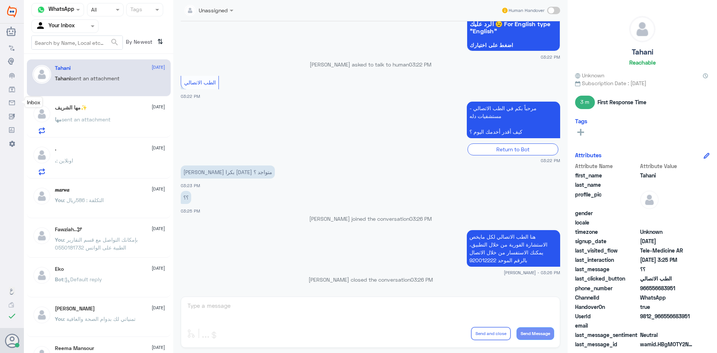
click at [139, 110] on div "مها الشريف✨ 13 October" at bounding box center [110, 107] width 110 height 6
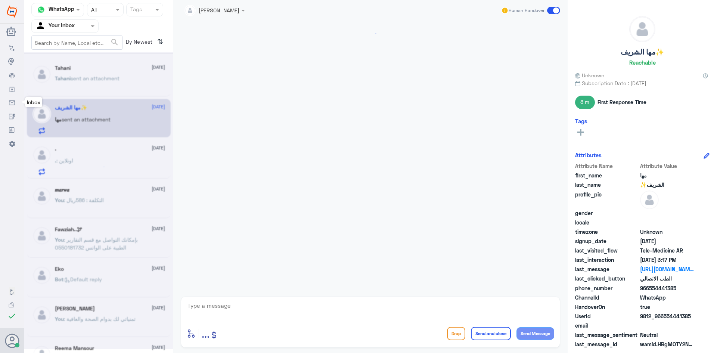
scroll to position [548, 0]
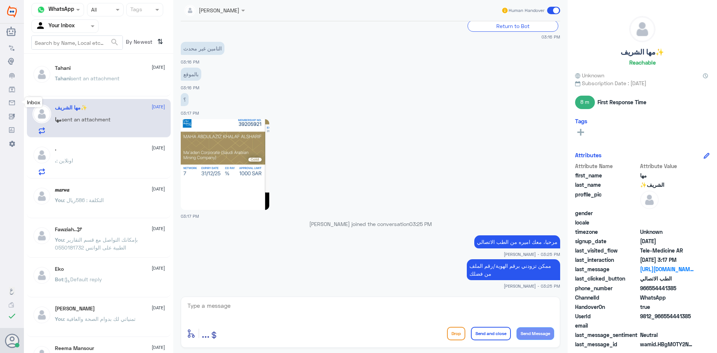
click at [96, 163] on div ". : اونلاين" at bounding box center [110, 166] width 110 height 17
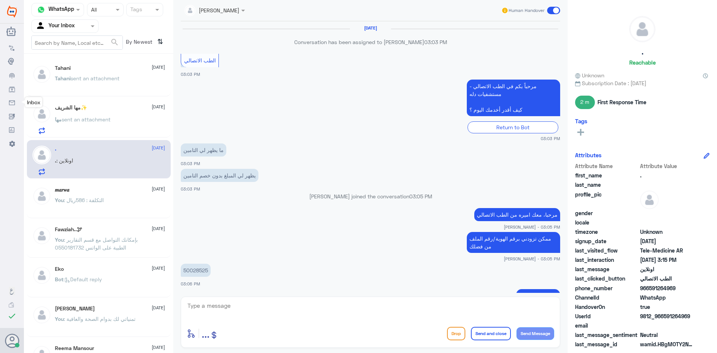
scroll to position [263, 0]
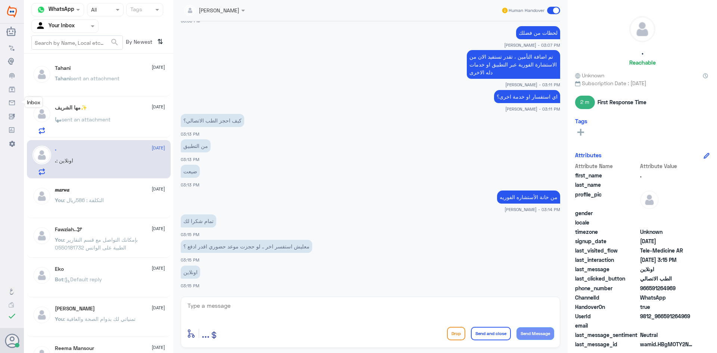
click at [102, 72] on div "Tahani 13 October Tahani sent an attachment" at bounding box center [110, 79] width 110 height 28
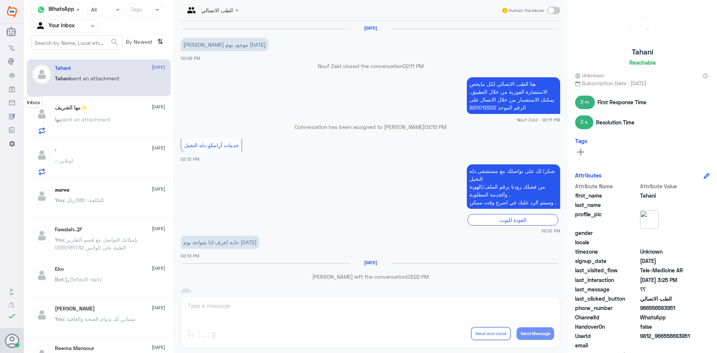
scroll to position [339, 0]
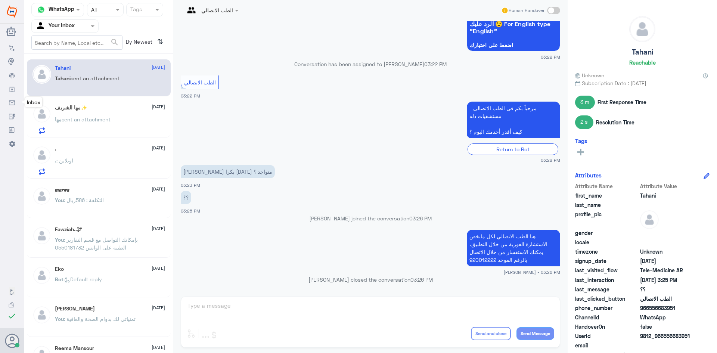
click at [106, 115] on div "مها الشريف✨ 13 October مها sent an attachment" at bounding box center [110, 118] width 110 height 29
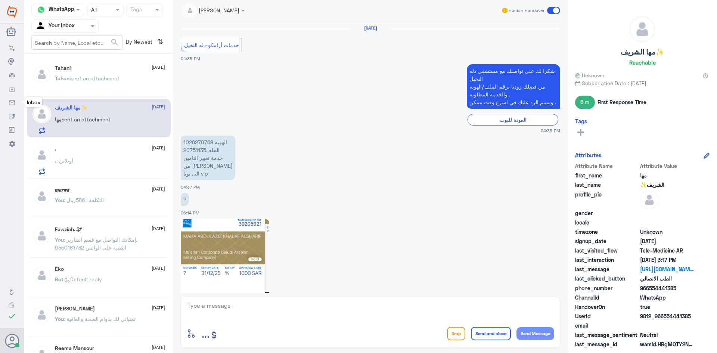
scroll to position [548, 0]
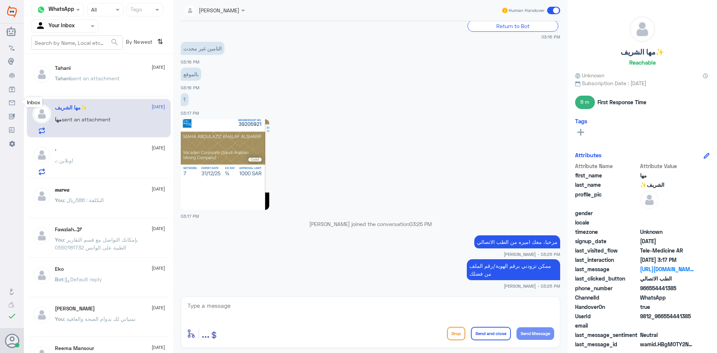
click at [109, 74] on div "Tahani 13 October Tahani sent an attachment" at bounding box center [110, 79] width 110 height 28
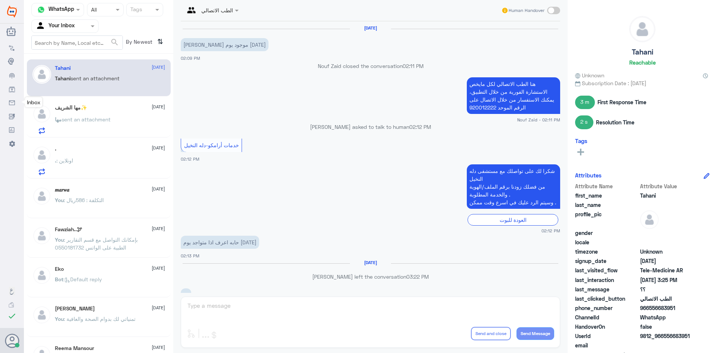
scroll to position [339, 0]
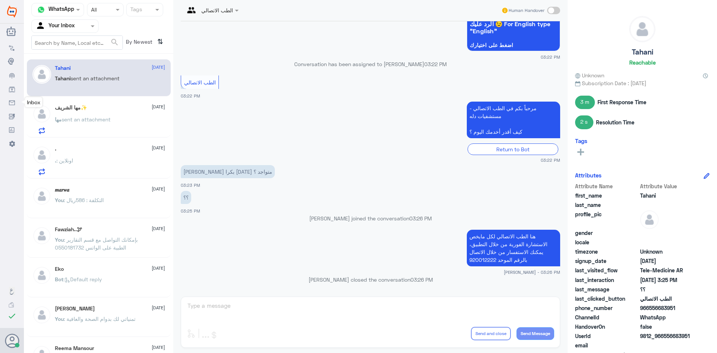
click at [106, 151] on div ". [DATE]" at bounding box center [110, 149] width 110 height 6
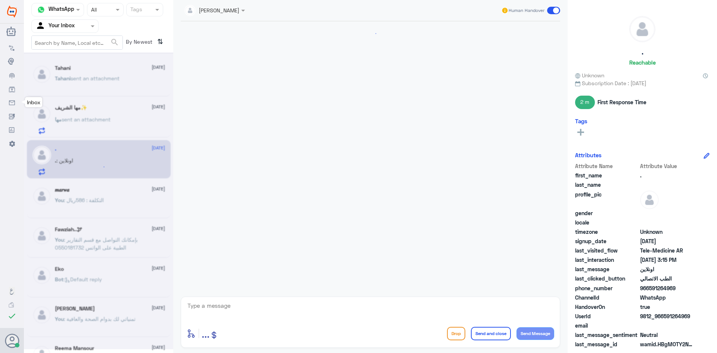
scroll to position [263, 0]
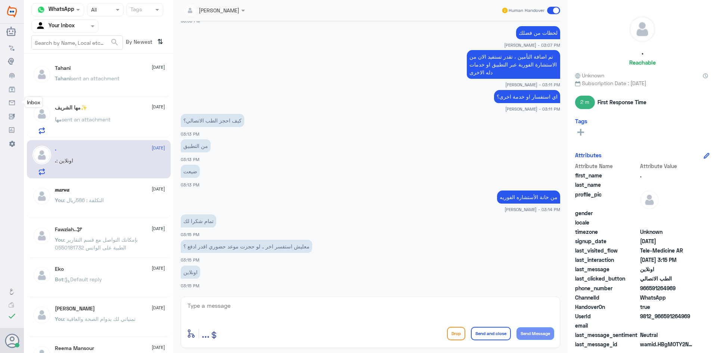
click at [249, 316] on textarea at bounding box center [370, 309] width 367 height 18
click at [120, 107] on div "مها الشريف✨ 13 October" at bounding box center [110, 107] width 110 height 6
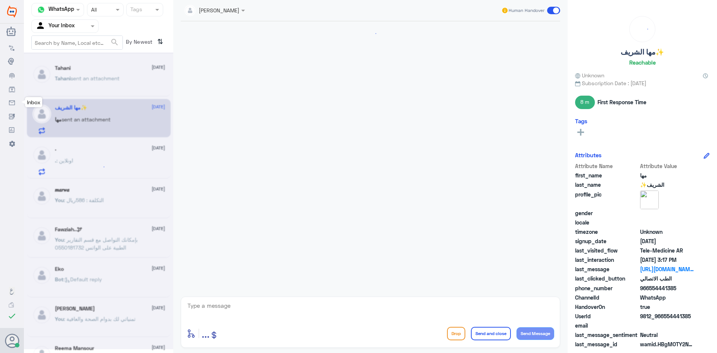
scroll to position [548, 0]
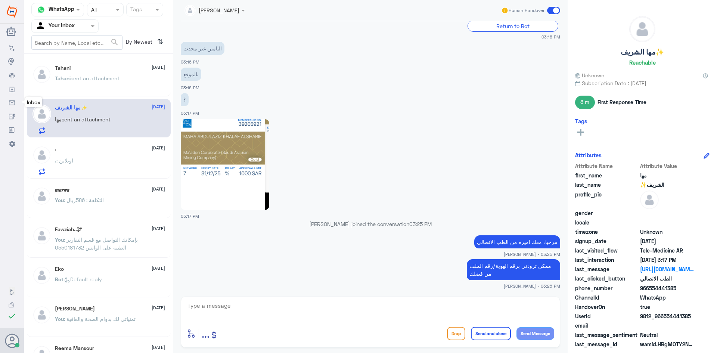
click at [123, 74] on div "Tahani 13 October Tahani sent an attachment" at bounding box center [110, 79] width 110 height 28
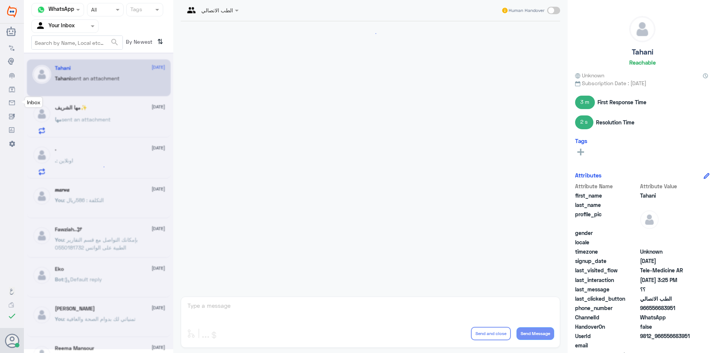
scroll to position [339, 0]
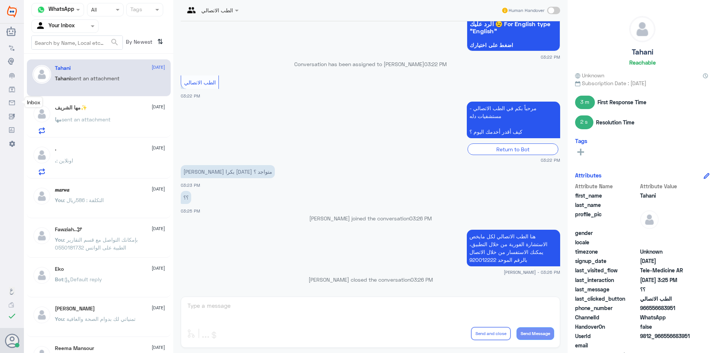
click at [121, 161] on div ". : اونلاين" at bounding box center [110, 166] width 110 height 17
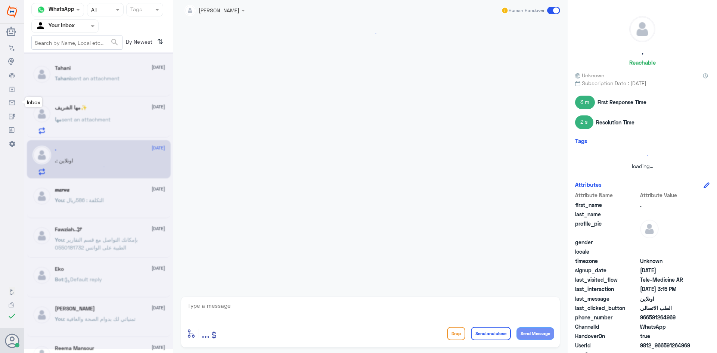
scroll to position [263, 0]
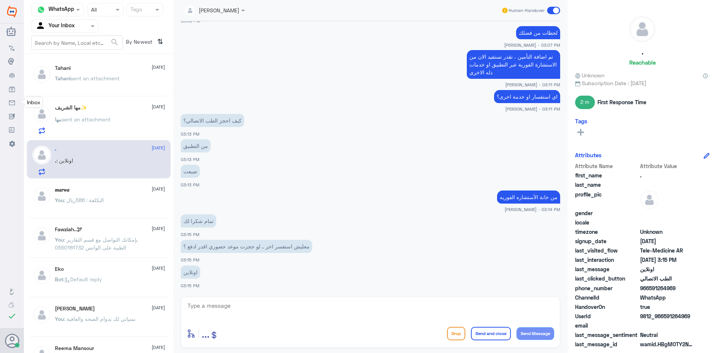
click at [238, 302] on textarea at bounding box center [370, 309] width 367 height 18
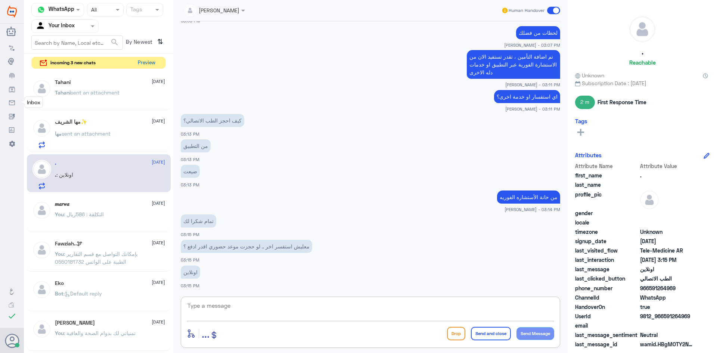
click at [150, 60] on button "Preview" at bounding box center [146, 63] width 23 height 12
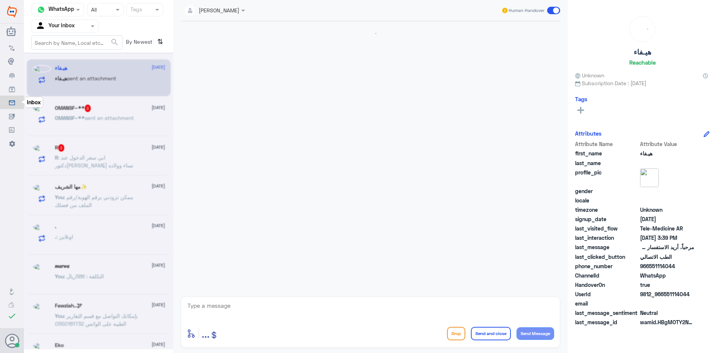
scroll to position [311, 0]
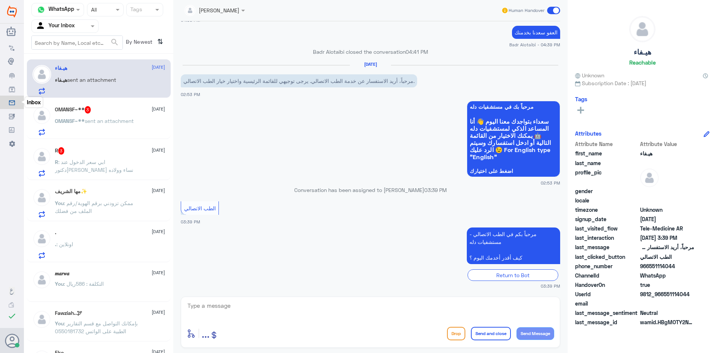
click at [122, 159] on span ": ابي سعر الدخول عند دكتوره احسان نساء وولاده" at bounding box center [94, 166] width 78 height 14
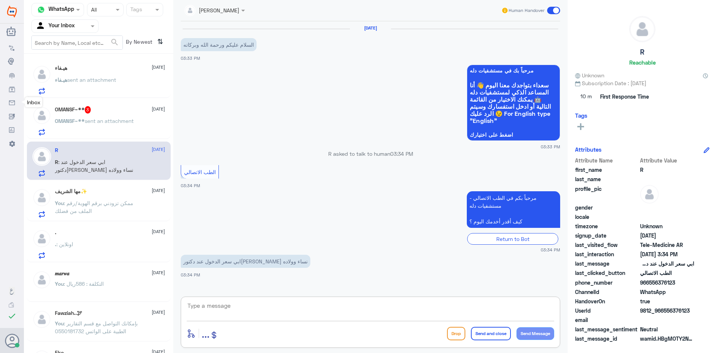
click at [230, 310] on textarea at bounding box center [370, 309] width 367 height 18
paste textarea "مرحبا، معك اميره من الطب الاتصالي"
type textarea "مرحبا، معك اميره من الطب الاتصالي"
click at [541, 337] on button "Send Message" at bounding box center [535, 333] width 38 height 13
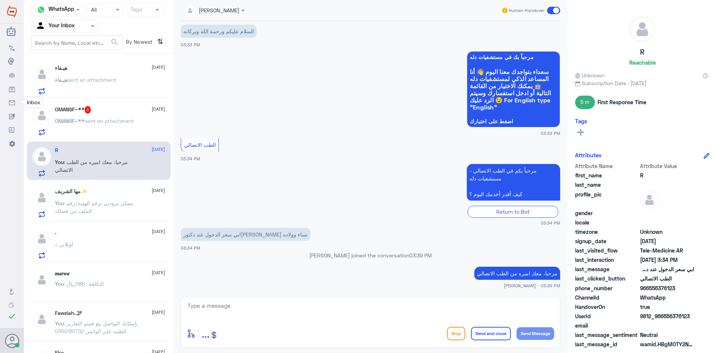
click at [293, 319] on div at bounding box center [370, 310] width 367 height 20
click at [85, 182] on div "هيـفاء 13 October هيـفاء sent an attachment OMANSF~** 3 13 October OMANSF~** se…" at bounding box center [98, 206] width 149 height 299
click at [102, 213] on p "You : ممكن تزودني برقم الهوية/رقم الملف من فضلك" at bounding box center [97, 208] width 84 height 19
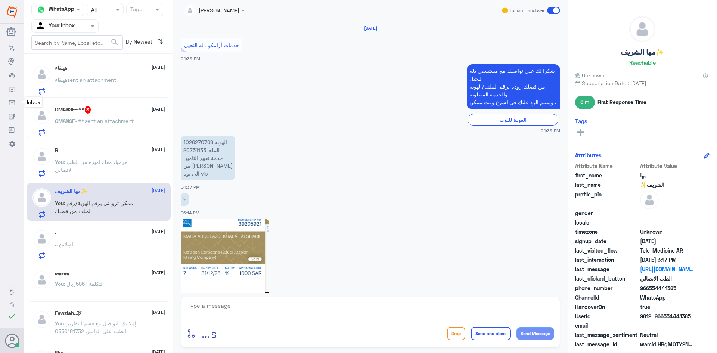
scroll to position [548, 0]
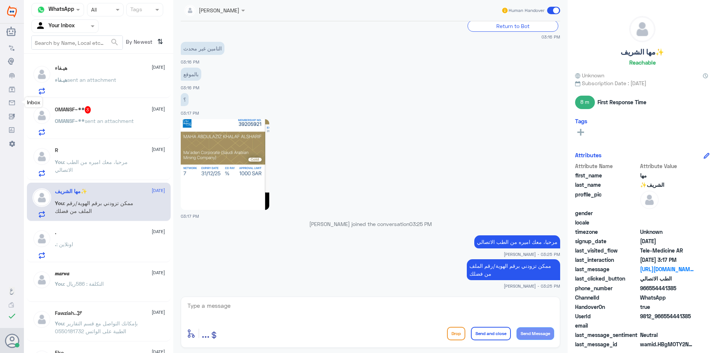
click at [107, 169] on p "You : مرحبا، معك اميره من الطب الاتصالي" at bounding box center [97, 167] width 84 height 19
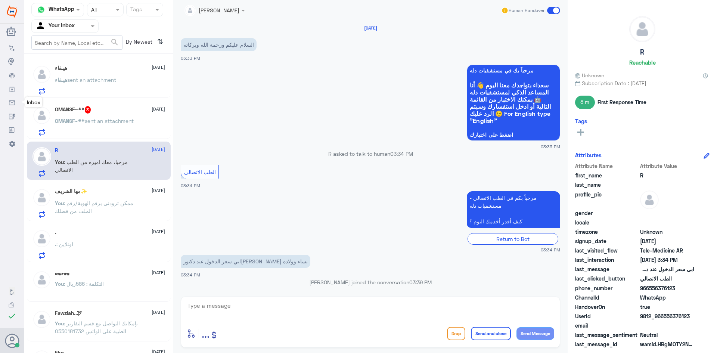
scroll to position [27, 0]
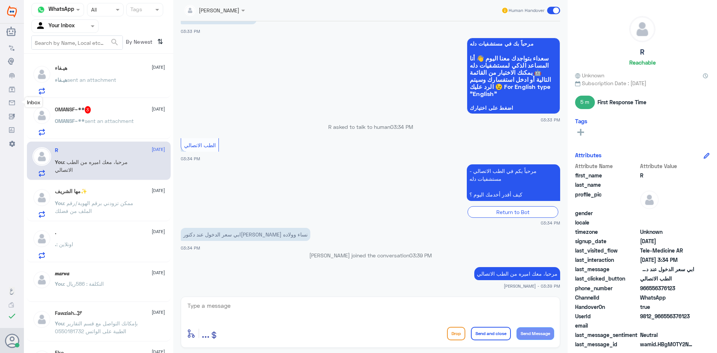
click at [248, 315] on textarea at bounding box center [370, 309] width 367 height 18
click at [119, 192] on div "مها الشريف✨ 13 October" at bounding box center [110, 191] width 110 height 6
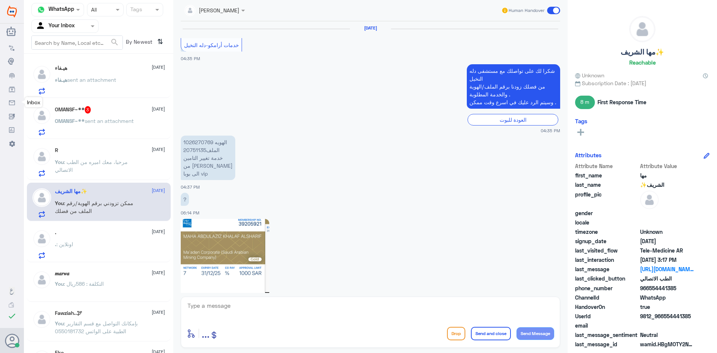
scroll to position [548, 0]
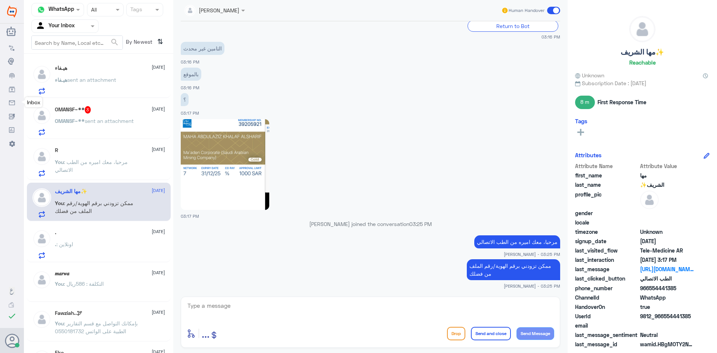
click at [116, 160] on span ": مرحبا، معك اميره من الطب الاتصالي" at bounding box center [91, 166] width 73 height 14
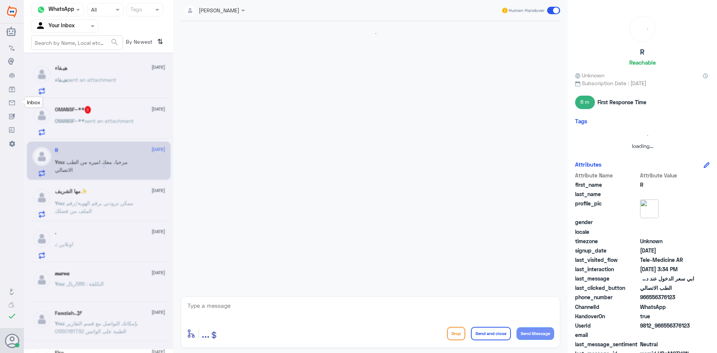
scroll to position [27, 0]
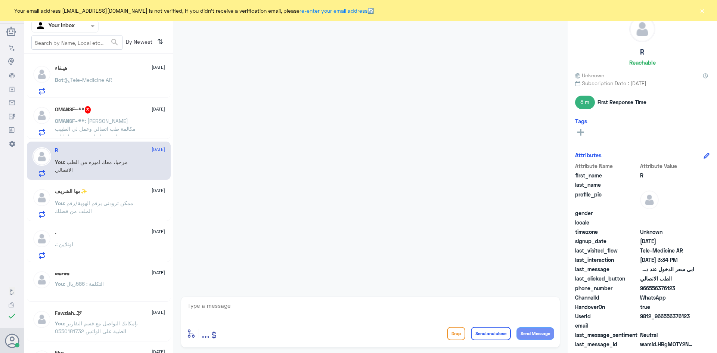
drag, startPoint x: 250, startPoint y: 304, endPoint x: 247, endPoint y: 310, distance: 6.4
click at [247, 310] on textarea at bounding box center [370, 309] width 367 height 18
click at [242, 310] on textarea at bounding box center [370, 309] width 367 height 18
click at [116, 231] on div ". [DATE]" at bounding box center [110, 232] width 110 height 6
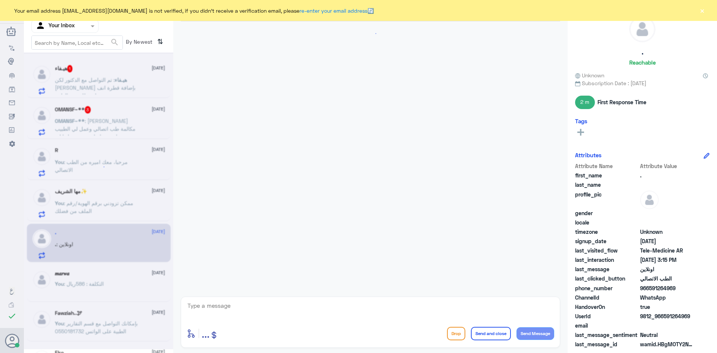
scroll to position [263, 0]
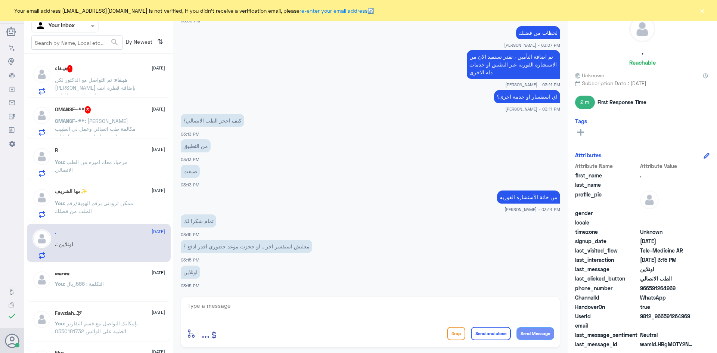
click at [115, 160] on span ": مرحبا، معك اميره من الطب الاتصالي" at bounding box center [91, 166] width 73 height 14
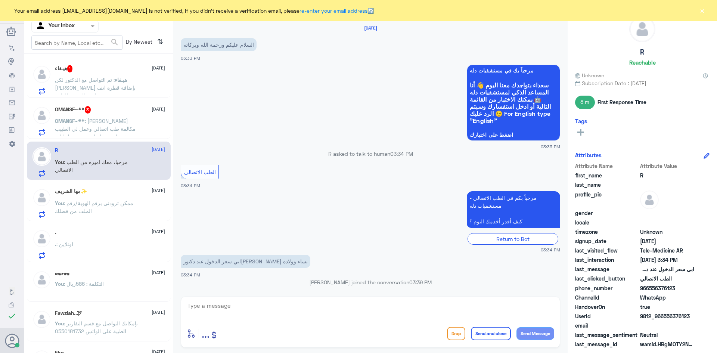
scroll to position [27, 0]
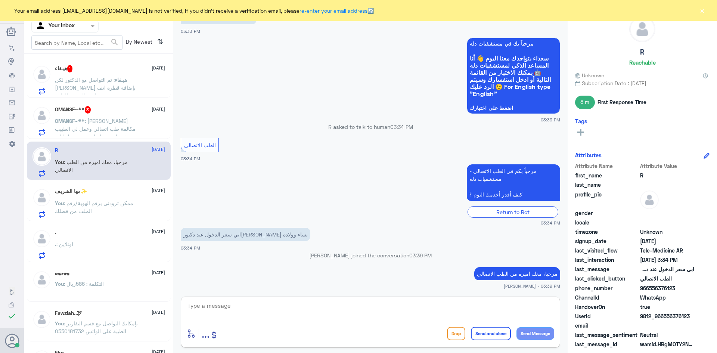
click at [269, 313] on textarea at bounding box center [370, 309] width 367 height 18
paste textarea "هنا الطب الاتصالي لكل مايخص الاستشارة الفورية من خلال التطبيق، يمكنك الاستفسار …"
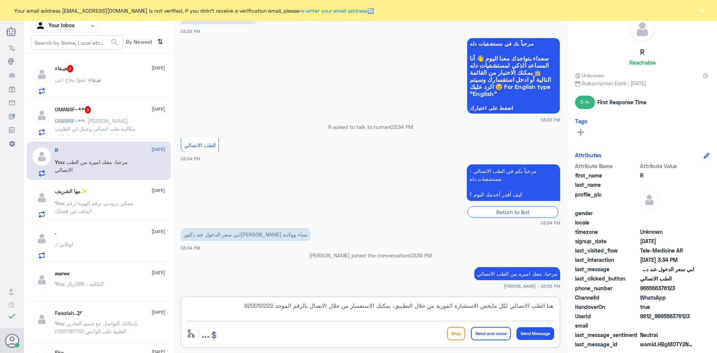
type textarea "هنا الطب الاتصالي لكل مايخص الاستشارة الفورية من خلال التطبيق، يمكنك الاستفسار …"
click at [538, 331] on button "Send Message" at bounding box center [535, 333] width 38 height 13
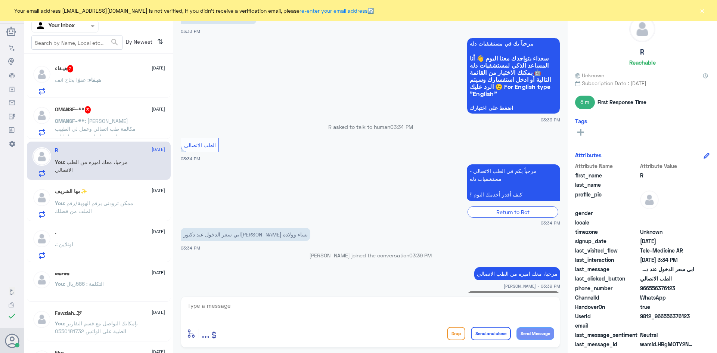
scroll to position [74, 0]
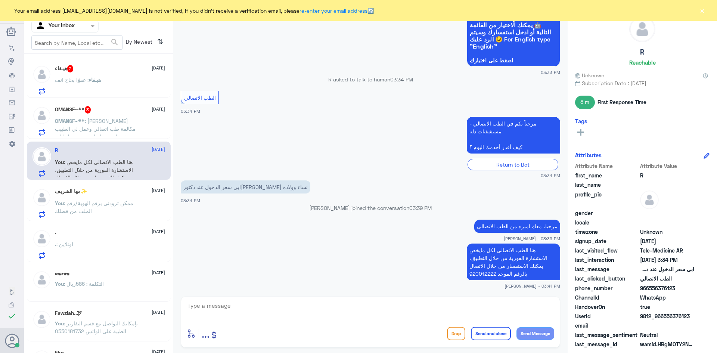
click at [703, 10] on button "×" at bounding box center [701, 10] width 7 height 7
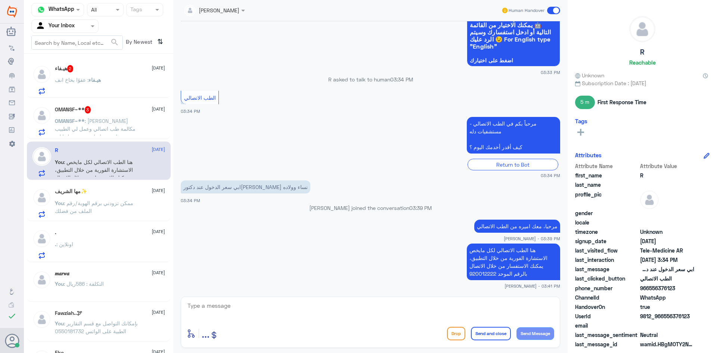
click at [554, 9] on span at bounding box center [553, 10] width 13 height 7
click at [0, 0] on input "checkbox" at bounding box center [0, 0] width 0 height 0
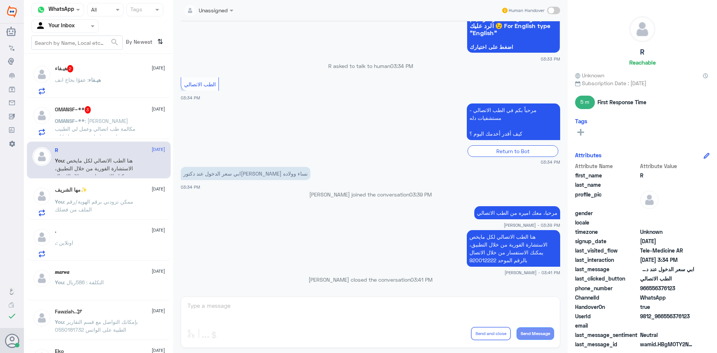
click at [105, 122] on span ": [PERSON_NAME] مكالمة طب اتصالي وعمل لي الطبيب وصفة طبية وع اساس يتم توصليها ل…" at bounding box center [95, 137] width 81 height 38
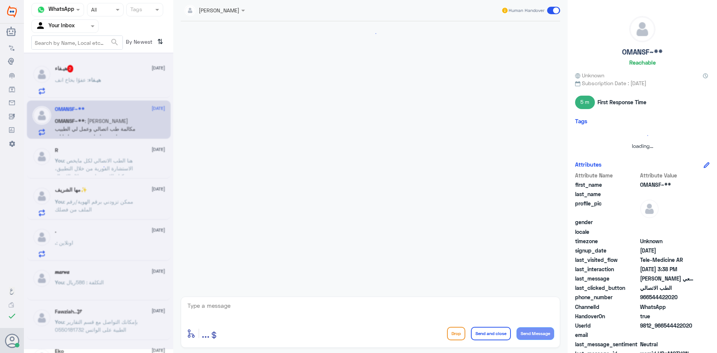
scroll to position [114, 0]
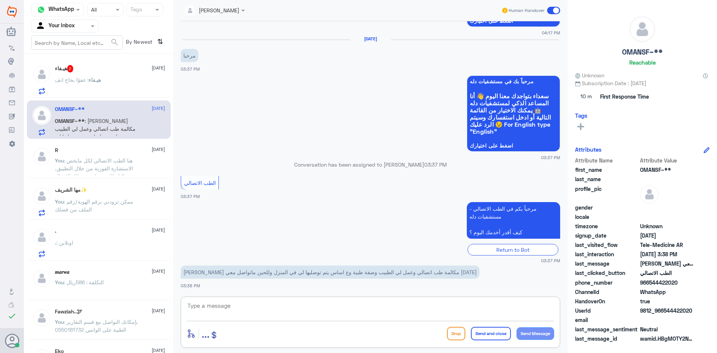
click at [254, 318] on textarea at bounding box center [370, 309] width 367 height 18
paste textarea "مرحبا، معك اميره من الطب الاتصالي"
type textarea "مرحبا، معك اميره من الطب الاتصالي"
click at [532, 329] on button "Send Message" at bounding box center [535, 333] width 38 height 13
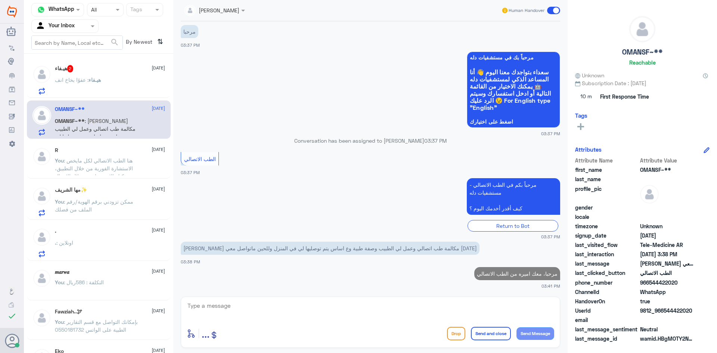
click at [322, 322] on div "enter flow name ... Drop Send and close Send Message" at bounding box center [370, 321] width 379 height 51
click at [250, 314] on textarea at bounding box center [370, 309] width 367 height 18
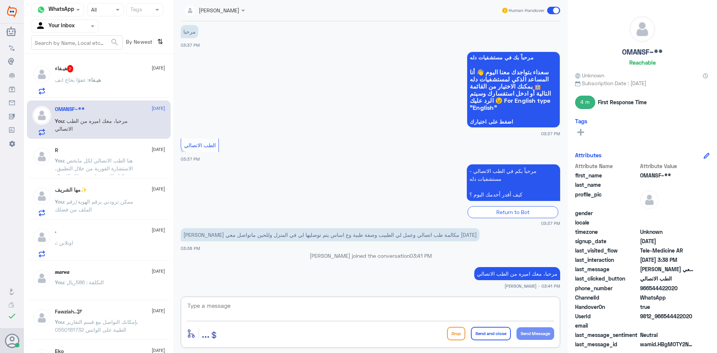
paste textarea "ممكن تزودني برقم الهوية/رقم الملف من فضلك"
type textarea "ممكن تزودني برقم الهوية/رقم الملف من فضلك"
click at [541, 331] on button "Send Message" at bounding box center [535, 333] width 38 height 13
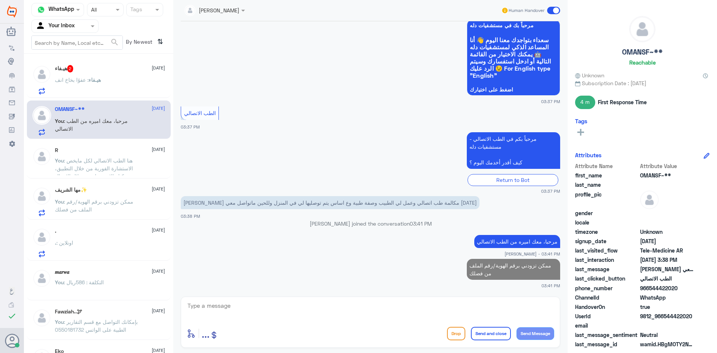
click at [78, 81] on span ": عفوًا بخاخ انف" at bounding box center [72, 80] width 34 height 6
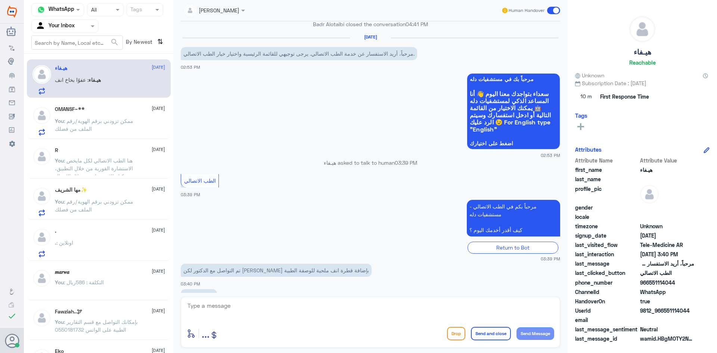
scroll to position [347, 0]
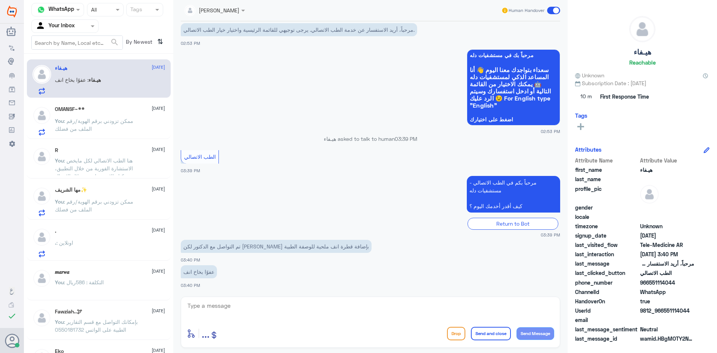
click at [218, 313] on textarea at bounding box center [370, 309] width 367 height 18
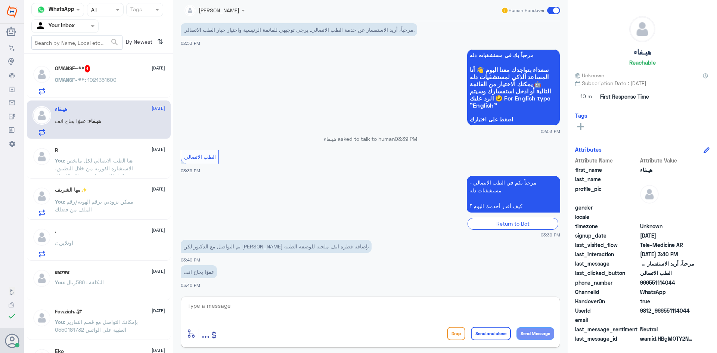
paste textarea "مرحبا، معك اميره من الطب الاتصالي"
type textarea "مرحبا، معك اميره من الطب الاتصالي"
click at [548, 331] on button "Send Message" at bounding box center [535, 333] width 38 height 13
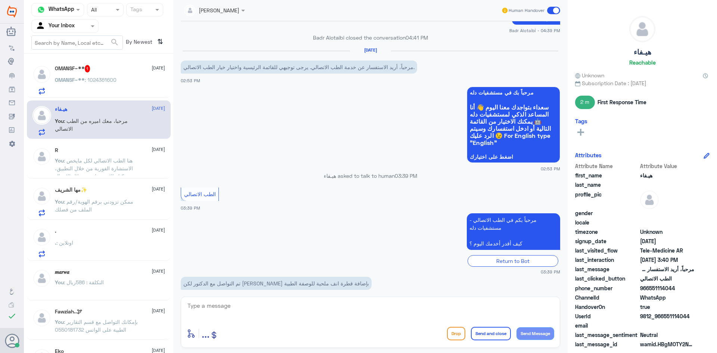
scroll to position [371, 0]
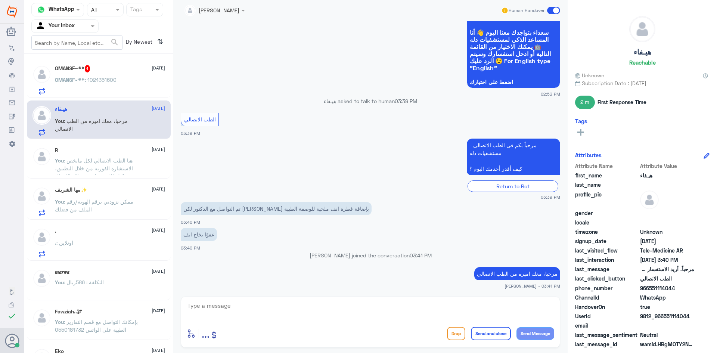
click at [237, 309] on textarea at bounding box center [370, 309] width 367 height 18
drag, startPoint x: 237, startPoint y: 309, endPoint x: 209, endPoint y: 309, distance: 27.6
click at [209, 309] on textarea at bounding box center [370, 309] width 367 height 18
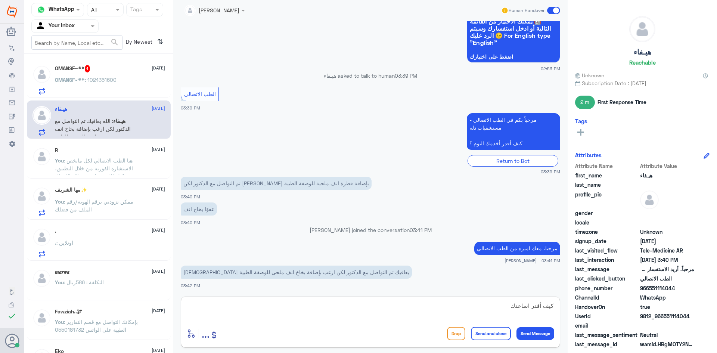
type textarea "كيف أقدر اساعدك؟"
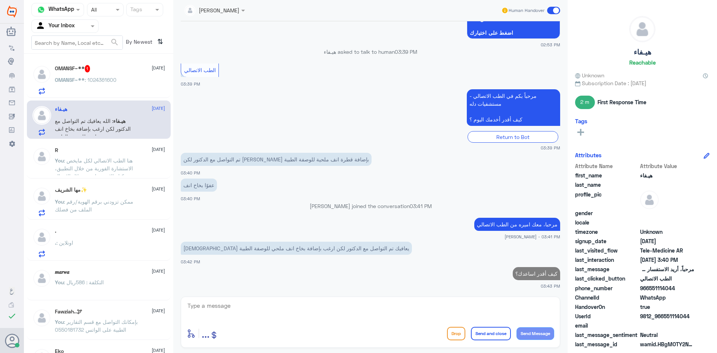
drag, startPoint x: 244, startPoint y: 291, endPoint x: 242, endPoint y: 309, distance: 18.8
click at [244, 293] on div "[PERSON_NAME] Human Handover [DATE] الطب الاتصالي 04:34 PM مرحباً بكم في الطب ا…" at bounding box center [370, 177] width 394 height 355
click at [242, 309] on textarea at bounding box center [370, 309] width 367 height 18
click at [239, 316] on textarea at bounding box center [370, 309] width 367 height 18
drag, startPoint x: 678, startPoint y: 289, endPoint x: 649, endPoint y: 292, distance: 30.0
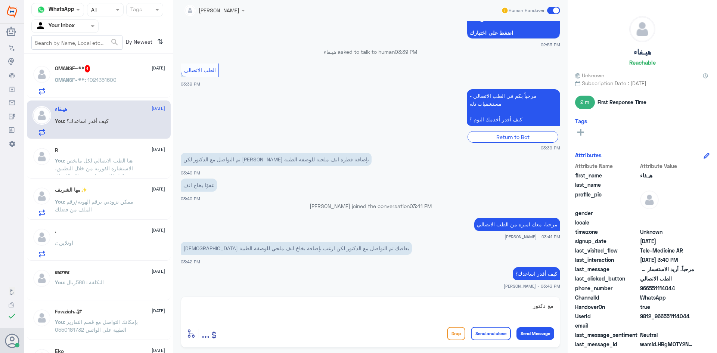
click at [649, 292] on div "phone_number [PHONE_NUMBER]" at bounding box center [642, 288] width 134 height 9
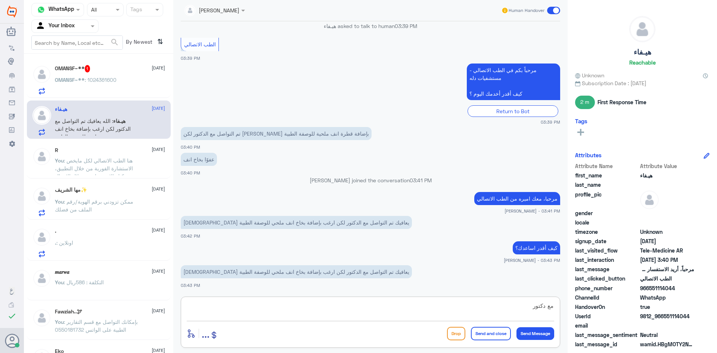
click at [210, 308] on textarea "مع دكتور" at bounding box center [370, 309] width 367 height 18
paste textarea "ممكن تزودني برقم الهوية/رقم الملف من فضلك"
type textarea "مع دكتور [PERSON_NAME] تزودني برقم الهوية/رقم الملف من فضلك"
click at [543, 331] on button "Send Message" at bounding box center [535, 333] width 38 height 13
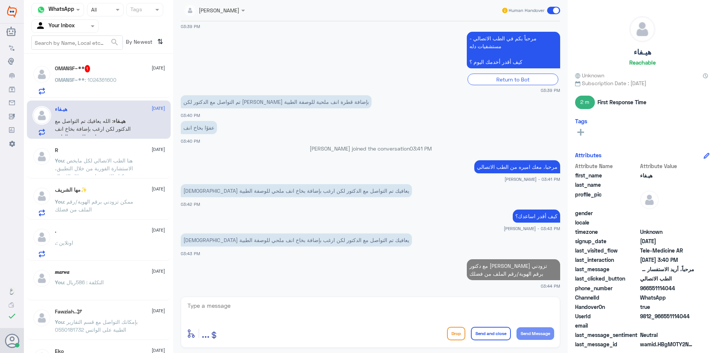
click at [96, 81] on span ": 1024361600" at bounding box center [101, 80] width 32 height 6
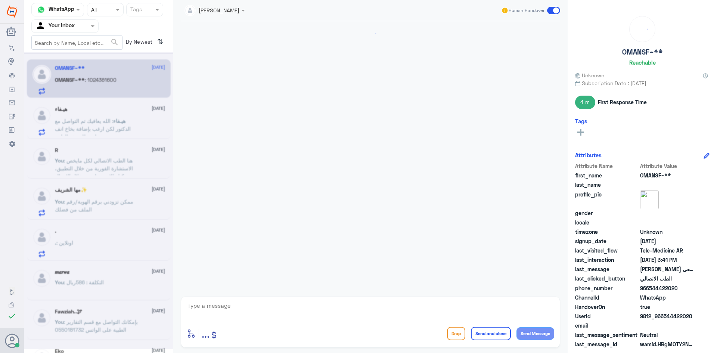
scroll to position [209, 0]
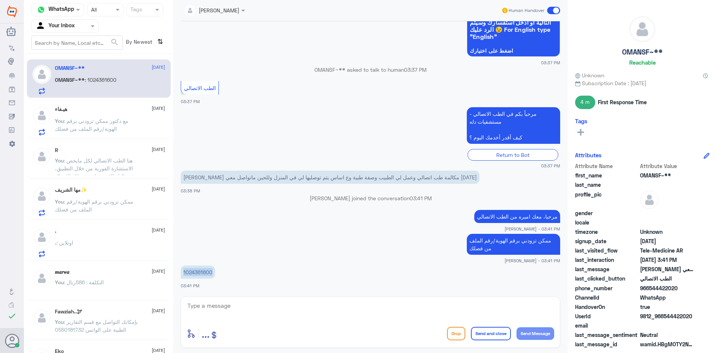
drag, startPoint x: 213, startPoint y: 272, endPoint x: 175, endPoint y: 273, distance: 38.1
click at [175, 273] on div "[PERSON_NAME] Human Handover [DATE] مرحبا 04:17 PM مرحباً بك في مستشفيات دله سع…" at bounding box center [370, 177] width 394 height 355
copy p "1024361600"
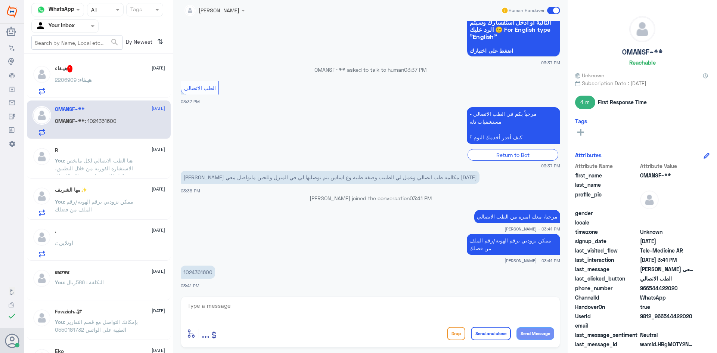
click at [208, 309] on textarea at bounding box center [370, 309] width 367 height 18
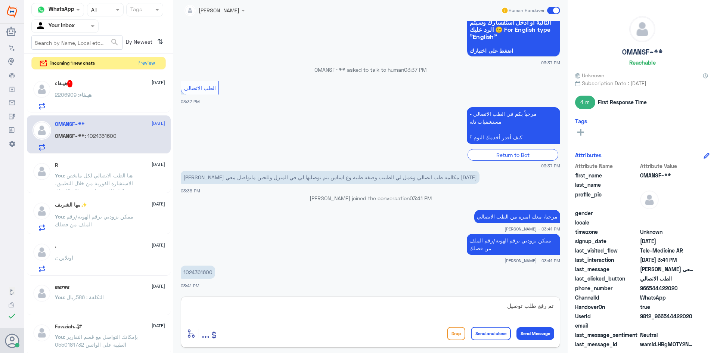
click at [250, 308] on textarea "تم رفع طلب توصيل" at bounding box center [370, 309] width 367 height 18
paste textarea "تم رفع طلب التوصيل، [PERSON_NAME]نا بخدمتك"
drag, startPoint x: 524, startPoint y: 305, endPoint x: 481, endPoint y: 299, distance: 43.0
click at [481, 299] on div "تم رفع طلب توصيلتم رفع طلب التوصيل، [PERSON_NAME] بخدمتك enter flow name ... Dr…" at bounding box center [370, 321] width 379 height 51
click at [503, 305] on textarea "تم رفع طلب التوصيل، [PERSON_NAME]نا بخدمتك" at bounding box center [370, 309] width 367 height 18
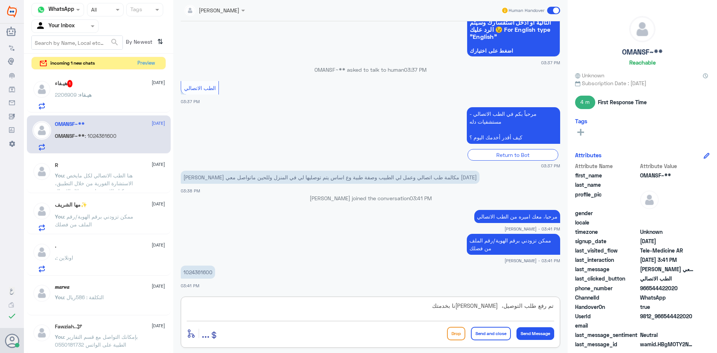
click at [507, 306] on textarea "تم رفع طلب التوصيل، [PERSON_NAME]نا بخدمتك" at bounding box center [370, 309] width 367 height 18
click at [501, 306] on textarea "تم رفع طلب التوصيل، [PERSON_NAME]نا بخدمتك" at bounding box center [370, 309] width 367 height 18
type textarea "تم رفع طلب التوصيل، [PERSON_NAME]نا بخدمتك"
click at [541, 338] on button "Send Message" at bounding box center [535, 333] width 38 height 13
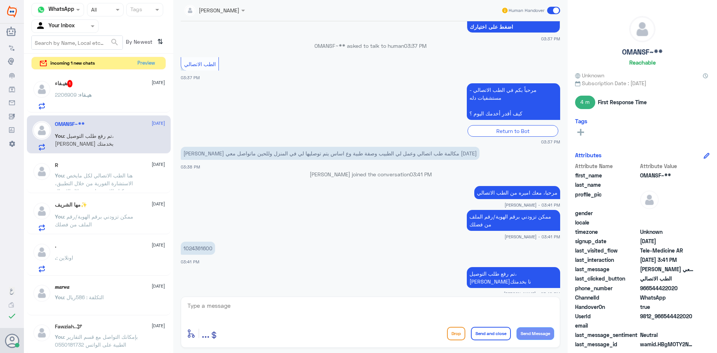
click at [557, 11] on span at bounding box center [553, 10] width 13 height 7
click at [0, 0] on input "checkbox" at bounding box center [0, 0] width 0 height 0
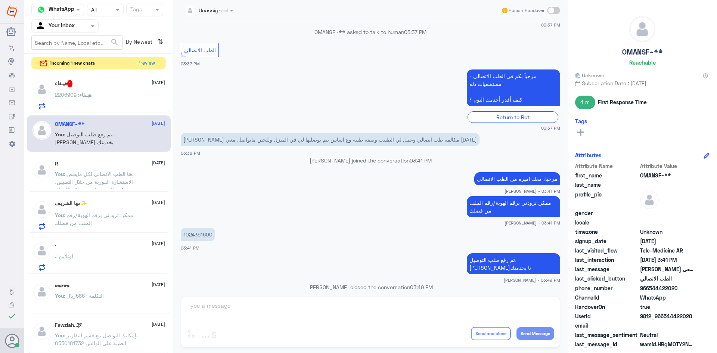
click at [134, 99] on div "هيـفاء : 2206909" at bounding box center [110, 101] width 110 height 17
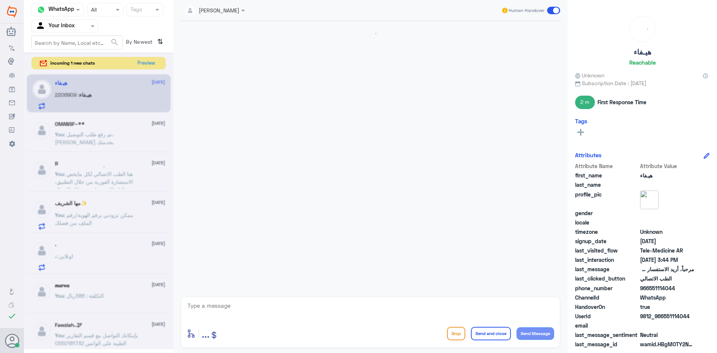
scroll to position [307, 0]
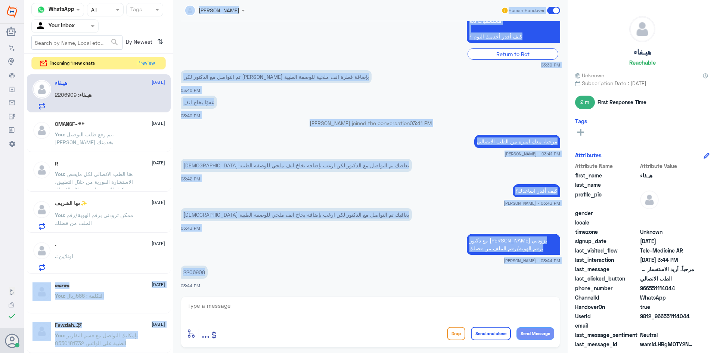
drag, startPoint x: 204, startPoint y: 272, endPoint x: 163, endPoint y: 268, distance: 41.7
click at [163, 268] on div "Channel WhatsApp Status × All Tags Agent Filter Your Inbox search By Newest ⇅ i…" at bounding box center [370, 177] width 693 height 355
click at [264, 275] on app-msgs-text "2206909" at bounding box center [370, 272] width 379 height 14
drag, startPoint x: 204, startPoint y: 271, endPoint x: 158, endPoint y: 266, distance: 46.5
click at [158, 266] on div "Channel WhatsApp Status × All Tags Agent Filter Your Inbox search By Newest ⇅ i…" at bounding box center [370, 177] width 693 height 355
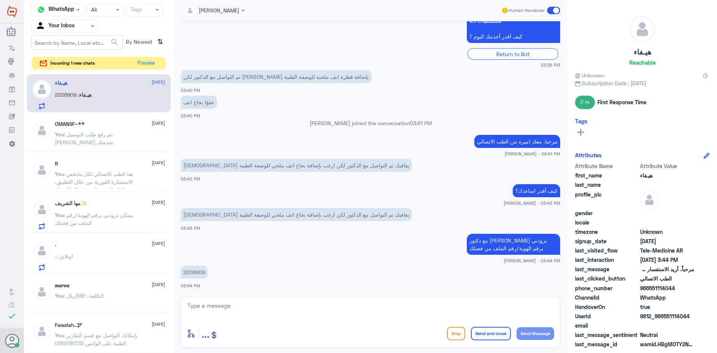
click at [235, 281] on div "2206909 03:44 PM" at bounding box center [370, 275] width 379 height 25
drag, startPoint x: 205, startPoint y: 269, endPoint x: 185, endPoint y: 277, distance: 22.2
click at [185, 277] on p "2206909" at bounding box center [194, 271] width 27 height 13
copy p "2206909"
click at [150, 65] on button "Preview" at bounding box center [146, 63] width 23 height 12
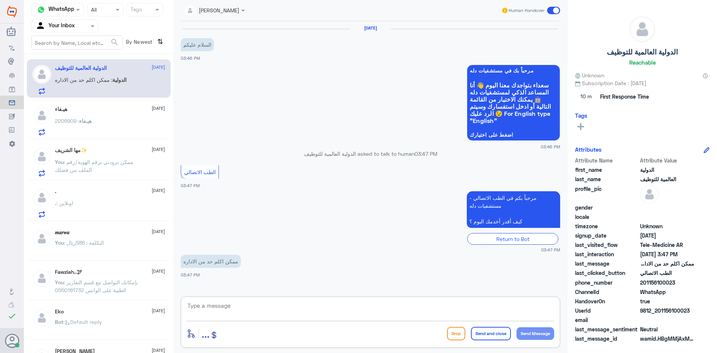
click at [224, 305] on textarea at bounding box center [370, 309] width 367 height 18
paste textarea "مرحبا معك اميره من الطب الاتصالي, كيف اقدر اساعدك"
type textarea "مرحبا معك اميره من الطب الاتصالي, كيف اقدر اساعدك"
click at [532, 330] on button "Send Message" at bounding box center [535, 333] width 38 height 13
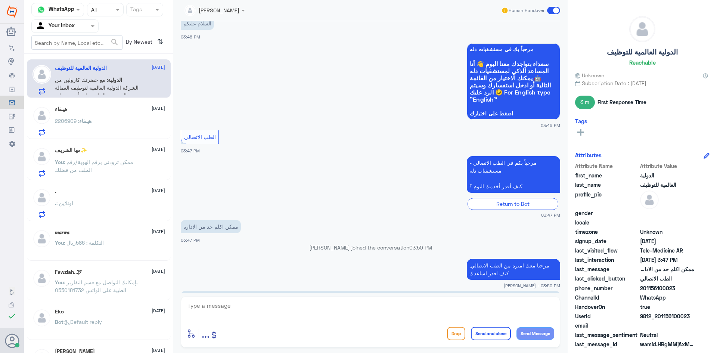
scroll to position [70, 0]
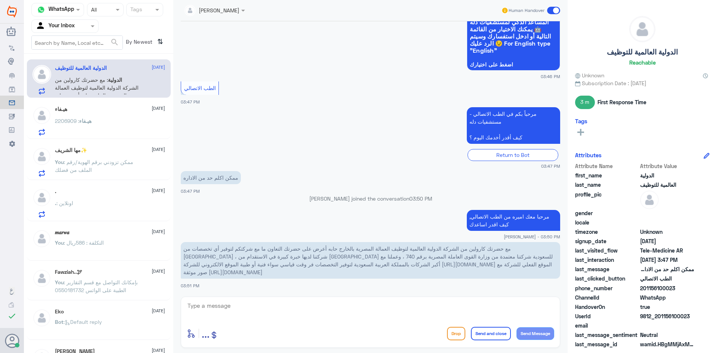
click at [101, 115] on div "هيـفاء [DATE] هيـفاء : 2206909" at bounding box center [110, 120] width 110 height 29
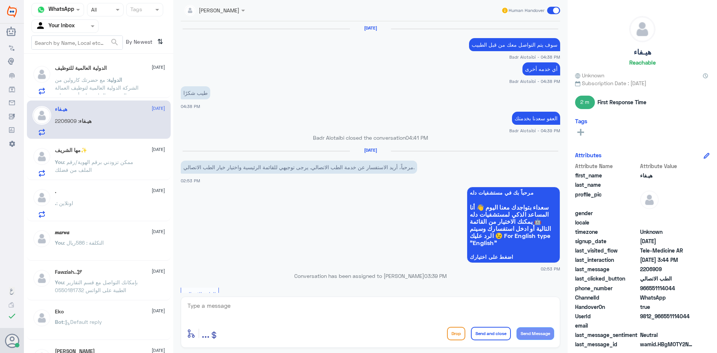
scroll to position [307, 0]
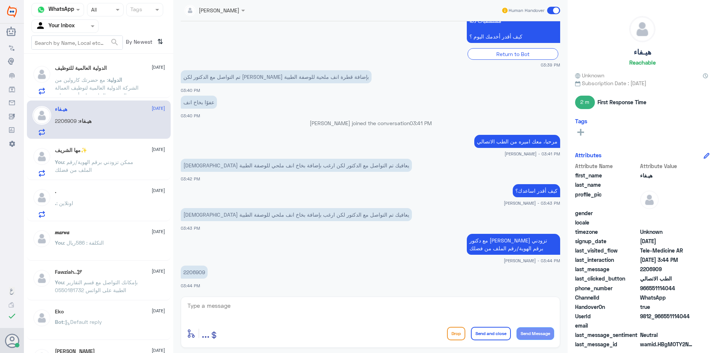
click at [98, 74] on div "الدولية العالمية للتوظيف [DATE] الدولية : مع حضرتك كارولين من الشركة الدولية ال…" at bounding box center [110, 79] width 110 height 29
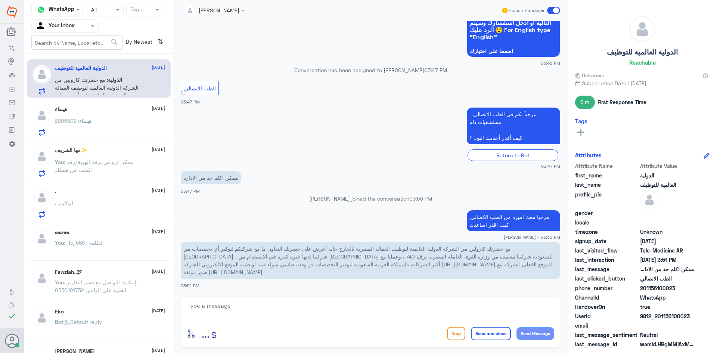
scroll to position [122, 0]
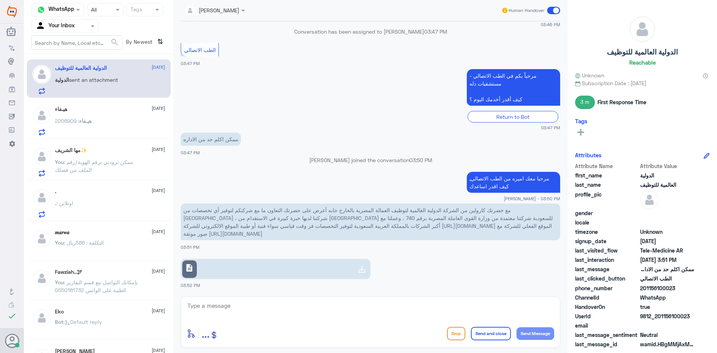
click at [82, 109] on div "هيـفاء [DATE]" at bounding box center [110, 109] width 110 height 6
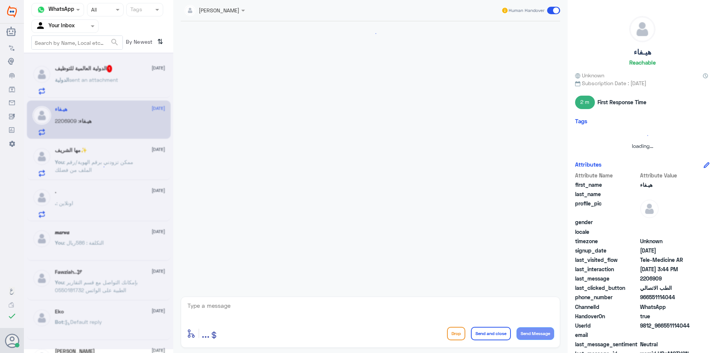
scroll to position [307, 0]
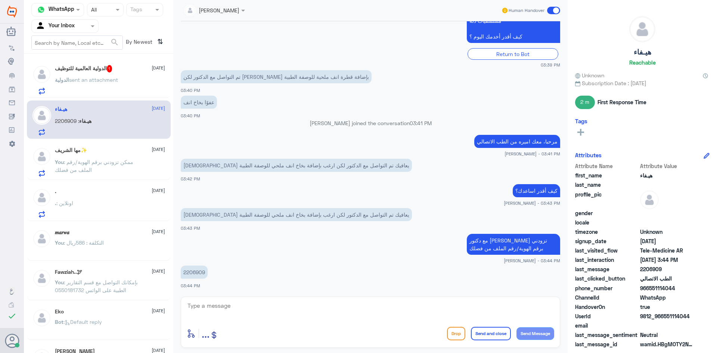
click at [104, 71] on h5 "الدولية العالمية للتوظيف 1" at bounding box center [83, 68] width 57 height 7
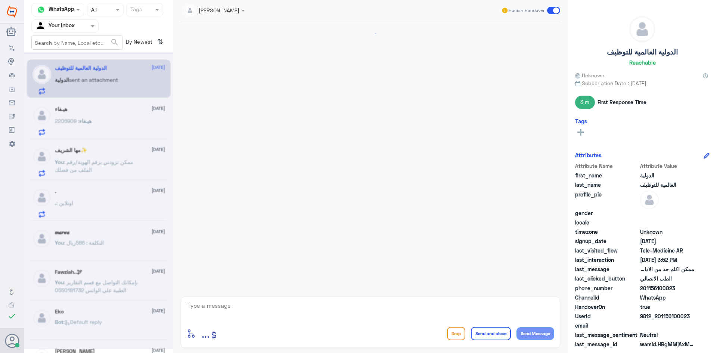
scroll to position [122, 0]
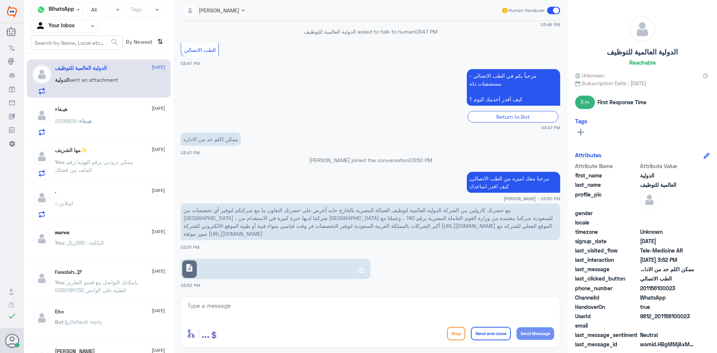
click at [153, 116] on div "هيـفاء [DATE] هيـفاء : 2206909" at bounding box center [110, 120] width 110 height 29
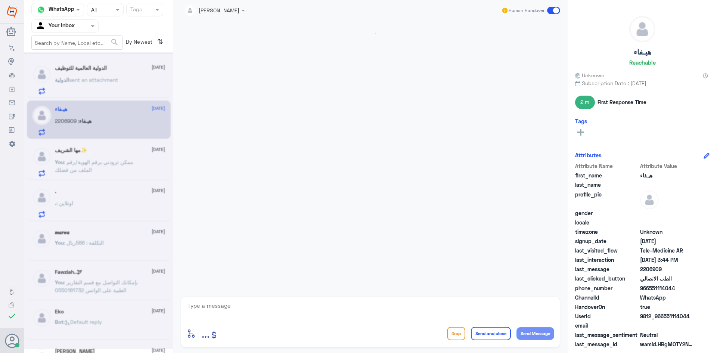
scroll to position [307, 0]
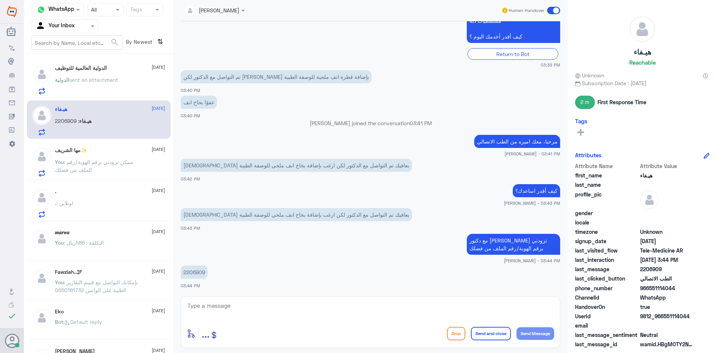
click at [111, 72] on div "الدولية العالمية للتوظيف [DATE] الدولية sent an attachment" at bounding box center [110, 79] width 110 height 29
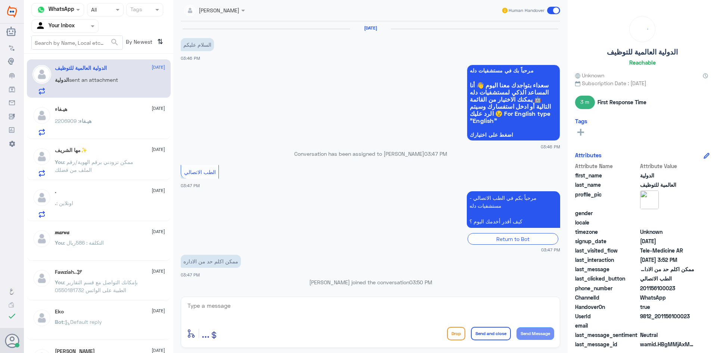
scroll to position [122, 0]
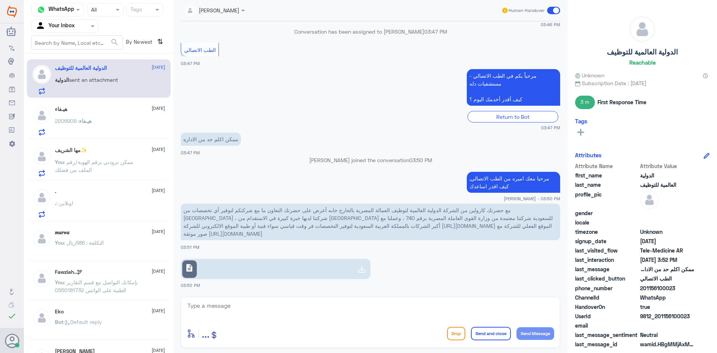
click at [553, 10] on span at bounding box center [553, 10] width 13 height 7
click at [0, 0] on input "checkbox" at bounding box center [0, 0] width 0 height 0
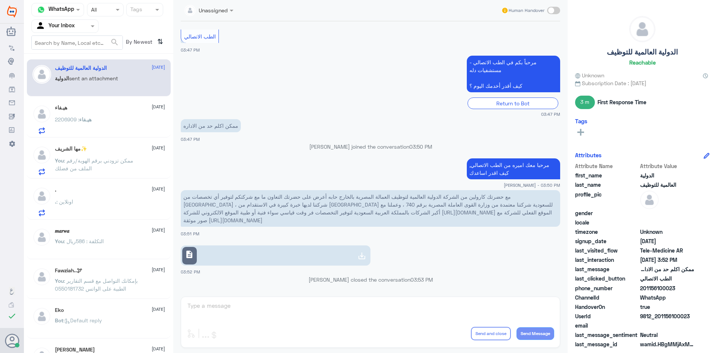
click at [110, 117] on div "هيـفاء : 2206909" at bounding box center [110, 125] width 110 height 17
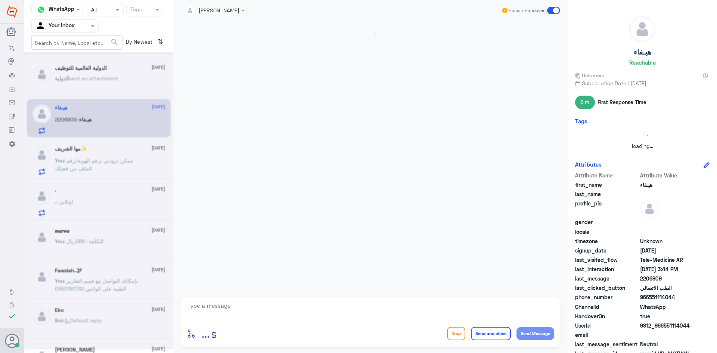
scroll to position [307, 0]
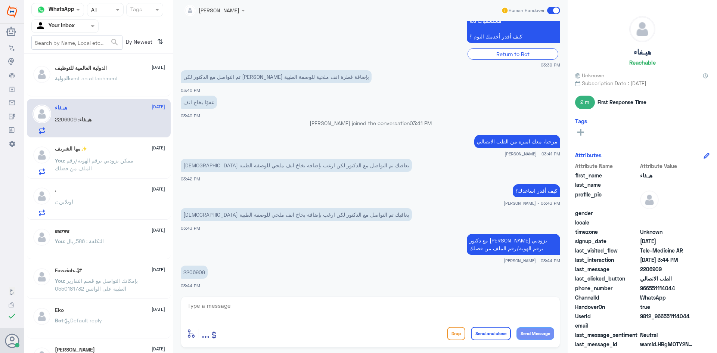
click at [246, 303] on textarea at bounding box center [370, 309] width 367 height 18
type textarea "تم إضافة بخاخ الأنف الملحي على الوصفه"
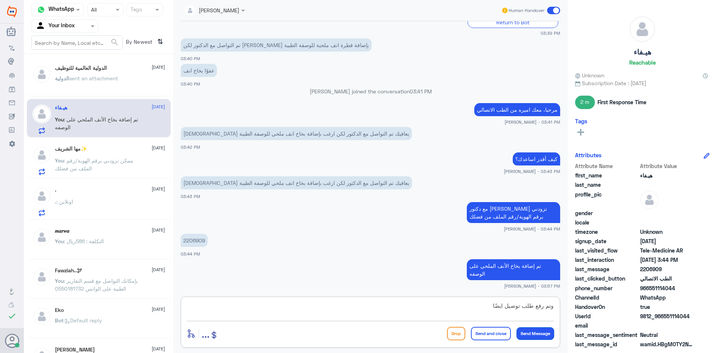
type textarea "وتم رفع طلب توصيل ايضًا"
click at [530, 330] on button "Send Message" at bounding box center [535, 333] width 38 height 13
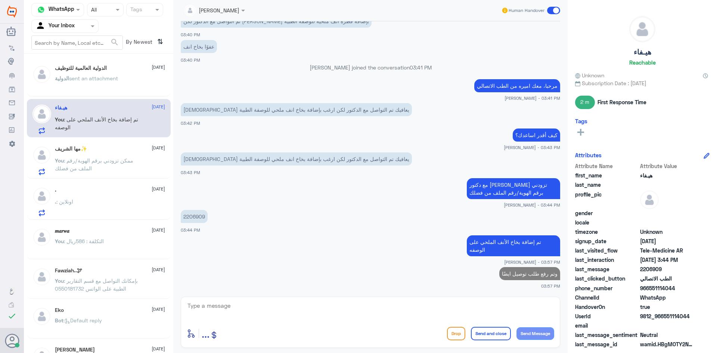
click at [335, 310] on textarea at bounding box center [370, 309] width 367 height 18
paste textarea "اي استفسار او خدمة اخرى؟"
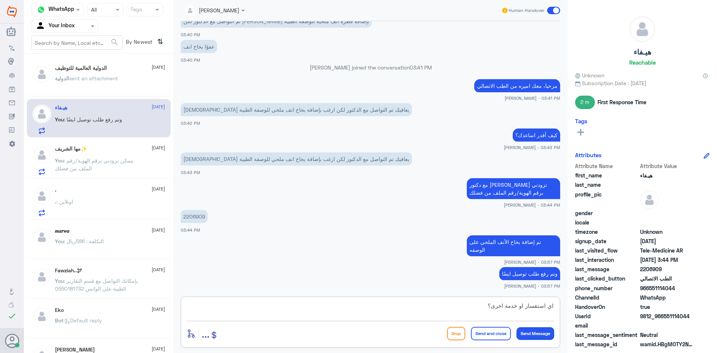
type textarea "اي استفسار او خدمة اخرى؟"
click at [537, 332] on button "Send Message" at bounding box center [535, 333] width 38 height 13
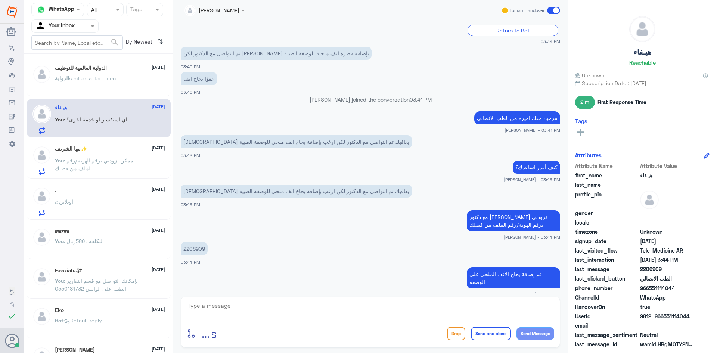
scroll to position [386, 0]
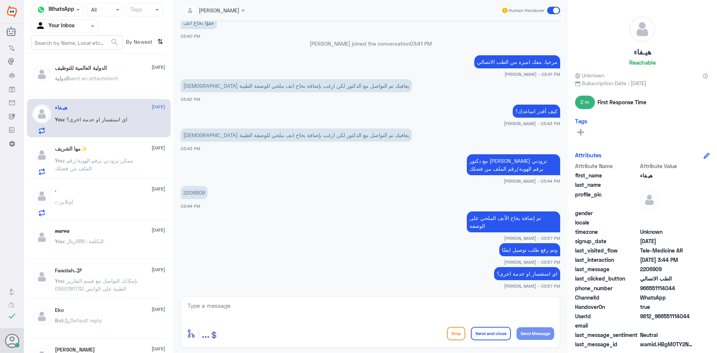
click at [536, 162] on p "مع دكتور [PERSON_NAME] تزودني برقم الهوية/رقم الملف من فضلك" at bounding box center [512, 164] width 93 height 21
drag, startPoint x: 506, startPoint y: 160, endPoint x: 548, endPoint y: 162, distance: 42.6
click at [548, 162] on p "مع دكتور [PERSON_NAME] تزودني برقم الهوية/رقم الملف من فضلك" at bounding box center [512, 164] width 93 height 21
click at [530, 161] on p "مع دكتور [PERSON_NAME] تزودني برقم الهوية/رقم الملف من فضلك" at bounding box center [512, 164] width 93 height 21
click at [503, 162] on p "مع دكتور [PERSON_NAME] تزودني برقم الهوية/رقم الملف من فضلك" at bounding box center [512, 164] width 93 height 21
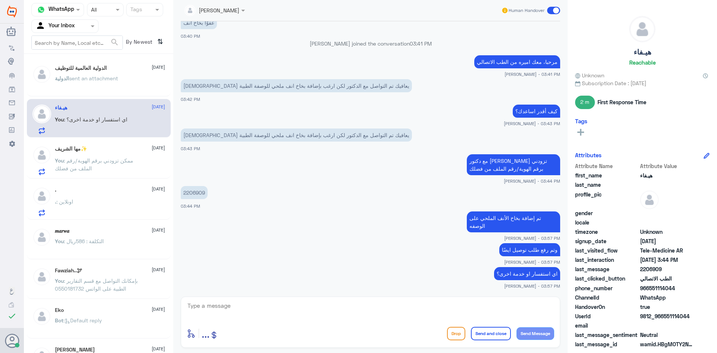
click at [507, 160] on p "مع دكتور [PERSON_NAME] تزودني برقم الهوية/رقم الملف من فضلك" at bounding box center [512, 164] width 93 height 21
click at [112, 72] on div "الدولية العالمية للتوظيف [DATE] الدولية sent an attachment" at bounding box center [110, 79] width 110 height 28
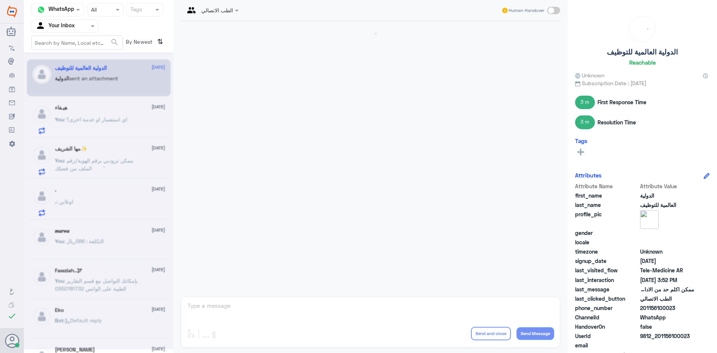
scroll to position [135, 0]
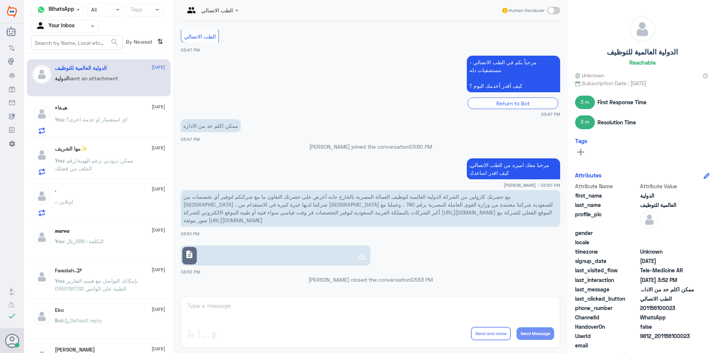
click at [121, 124] on p "You : اي استفسار او خدمة اخرى؟" at bounding box center [91, 124] width 72 height 19
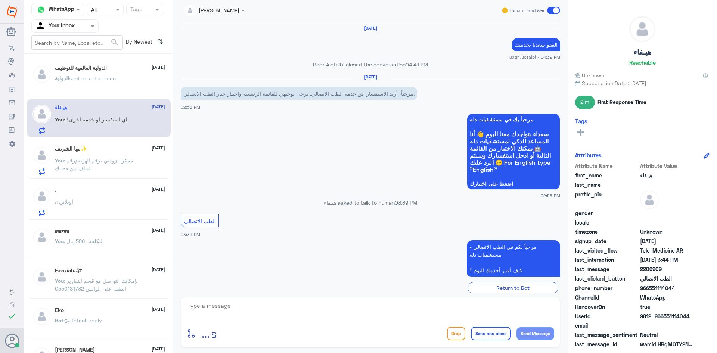
scroll to position [313, 0]
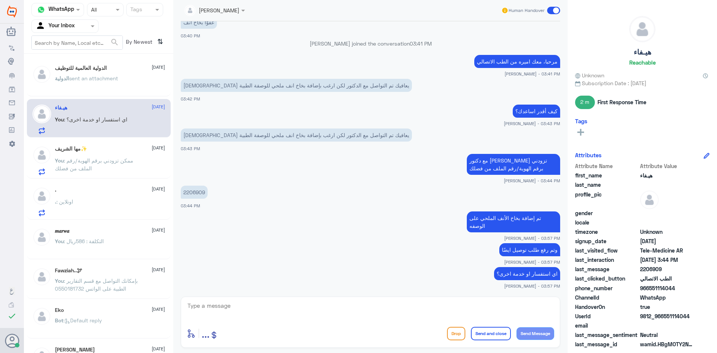
click at [128, 166] on p "You : ممكن تزودني برقم الهوية/رقم الملف من فضلك" at bounding box center [97, 165] width 84 height 19
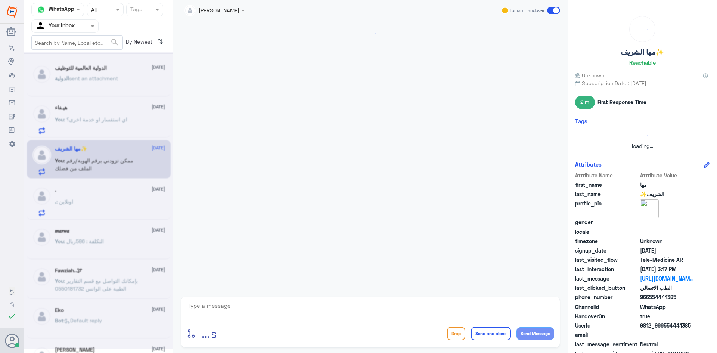
scroll to position [548, 0]
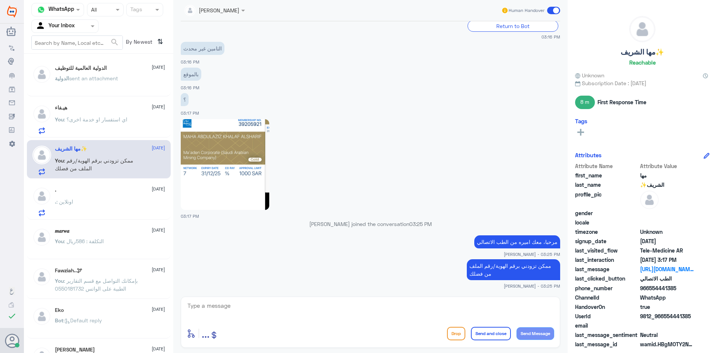
click at [214, 300] on textarea at bounding box center [370, 309] width 367 height 18
click at [556, 10] on span at bounding box center [553, 10] width 13 height 7
click at [0, 0] on input "checkbox" at bounding box center [0, 0] width 0 height 0
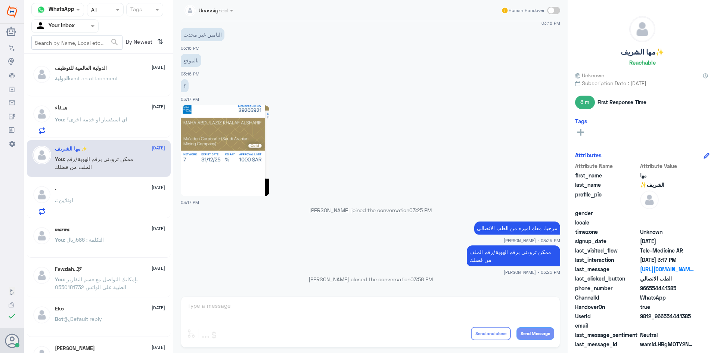
click at [94, 126] on p "You : اي استفسار او خدمة اخرى؟" at bounding box center [91, 124] width 72 height 19
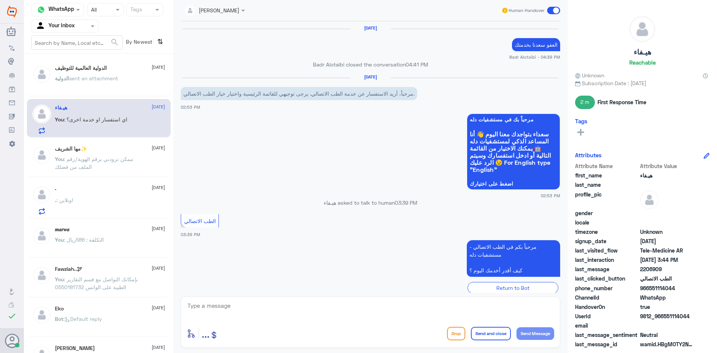
scroll to position [313, 0]
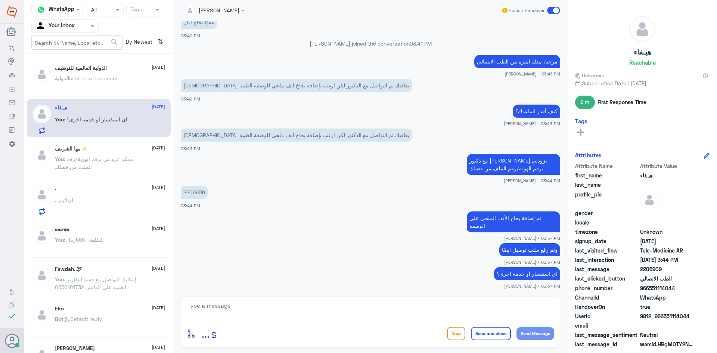
click at [133, 78] on div "الدولية sent an attachment" at bounding box center [110, 84] width 110 height 17
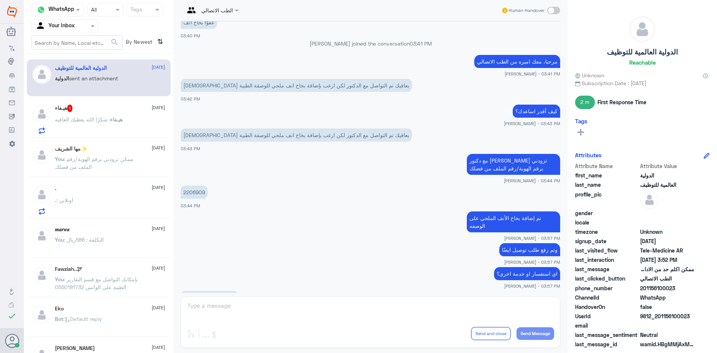
scroll to position [338, 0]
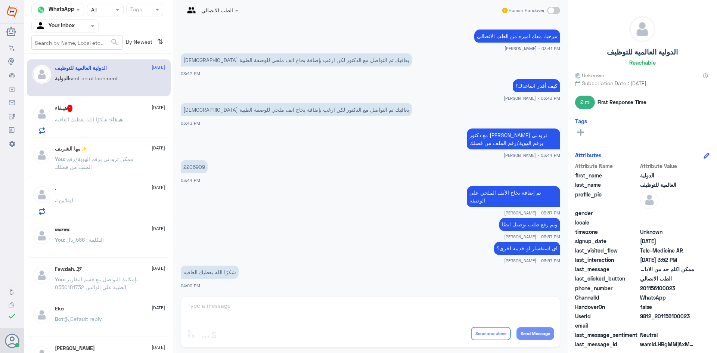
click at [113, 75] on span "sent an attachment" at bounding box center [93, 78] width 49 height 6
click at [122, 117] on span "هيـفاء" at bounding box center [116, 119] width 12 height 6
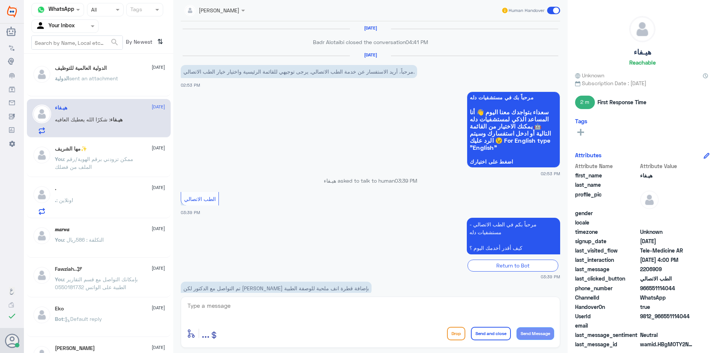
scroll to position [316, 0]
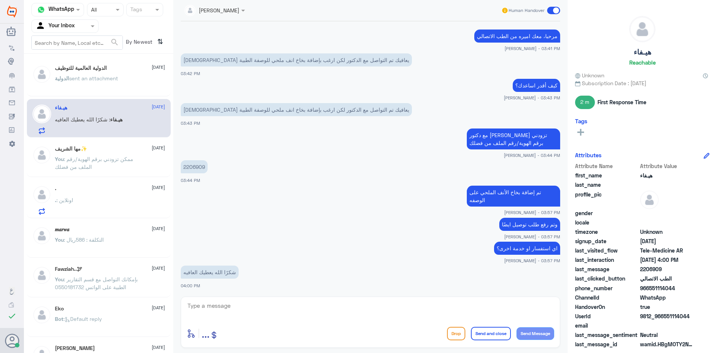
click at [233, 272] on p "شكرًا الله يعطيك العافيه" at bounding box center [210, 271] width 58 height 13
click at [350, 309] on textarea at bounding box center [370, 309] width 367 height 18
click at [555, 11] on span at bounding box center [553, 10] width 13 height 7
click at [0, 0] on input "checkbox" at bounding box center [0, 0] width 0 height 0
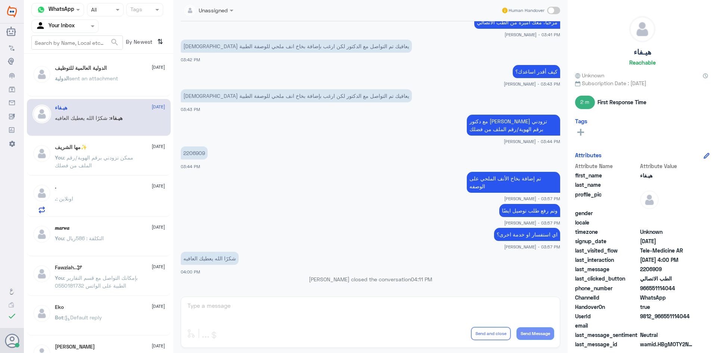
click at [548, 8] on span at bounding box center [553, 10] width 13 height 7
click at [0, 0] on input "checkbox" at bounding box center [0, 0] width 0 height 0
click at [550, 11] on span at bounding box center [553, 10] width 13 height 7
click at [0, 0] on input "checkbox" at bounding box center [0, 0] width 0 height 0
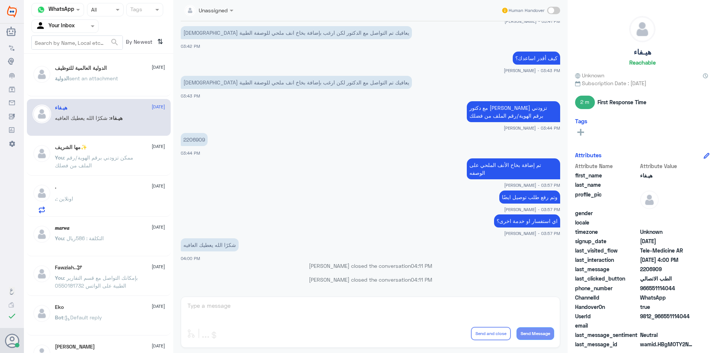
click at [550, 11] on span at bounding box center [553, 10] width 13 height 7
click at [0, 0] on input "checkbox" at bounding box center [0, 0] width 0 height 0
click at [288, 313] on textarea at bounding box center [370, 309] width 367 height 18
type textarea "العفو"
click at [551, 335] on button "Send Message" at bounding box center [535, 333] width 38 height 13
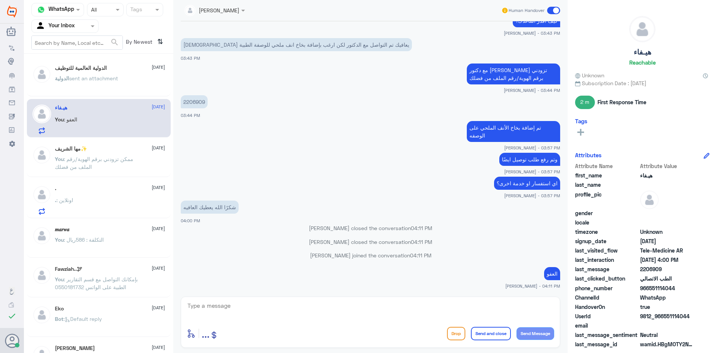
scroll to position [355, 0]
click at [313, 313] on textarea at bounding box center [370, 309] width 367 height 18
type textarea "سعدنا بخدمتك"
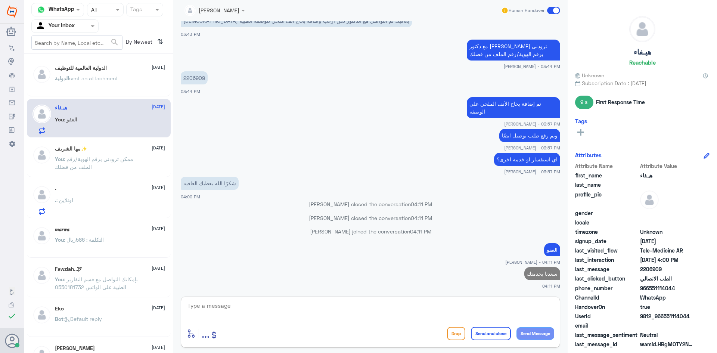
click at [450, 194] on div "شكرًا الله يعطيك العافيه 04:00 PM" at bounding box center [370, 187] width 379 height 25
click at [556, 10] on span at bounding box center [553, 10] width 13 height 7
click at [0, 0] on input "checkbox" at bounding box center [0, 0] width 0 height 0
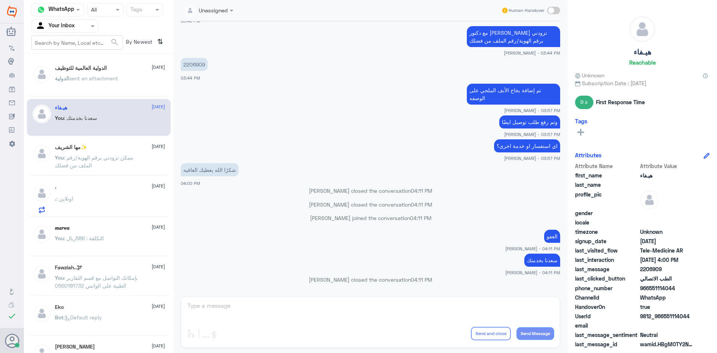
click at [139, 58] on div "الدولية العالمية للتوظيف [DATE] الدولية sent an attachment هيـفاء [DATE] You : …" at bounding box center [98, 206] width 149 height 299
click at [107, 80] on span "sent an attachment" at bounding box center [93, 78] width 49 height 6
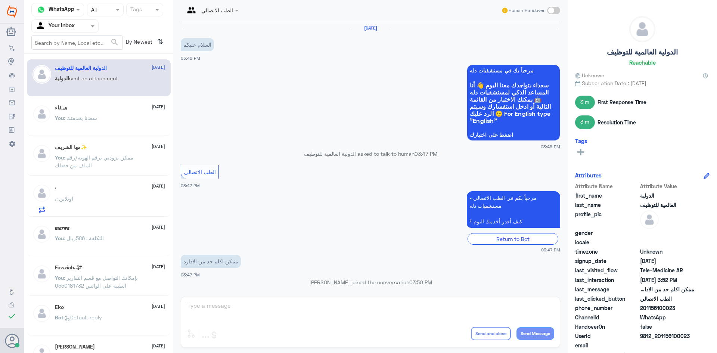
scroll to position [135, 0]
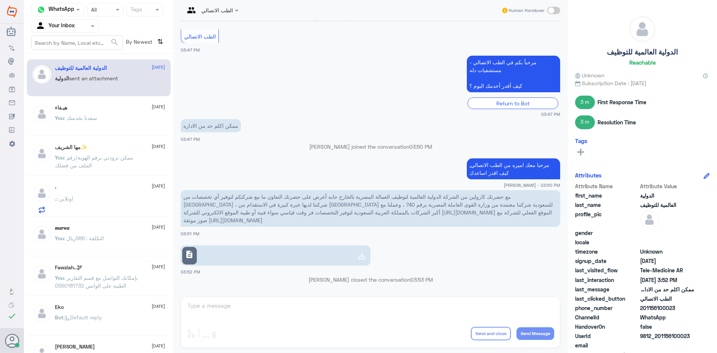
click at [92, 154] on p "You : ممكن تزودني برقم الهوية/رقم الملف من فضلك" at bounding box center [97, 162] width 84 height 19
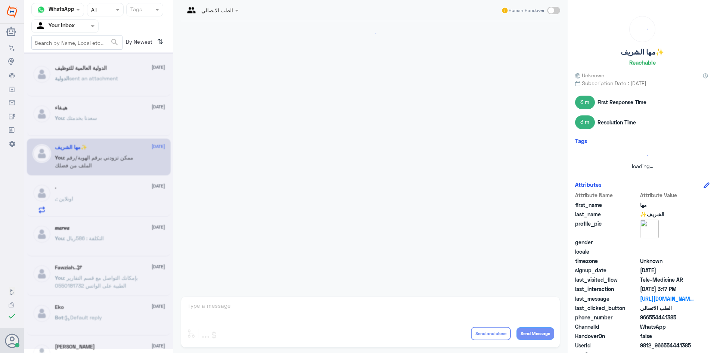
scroll to position [536, 0]
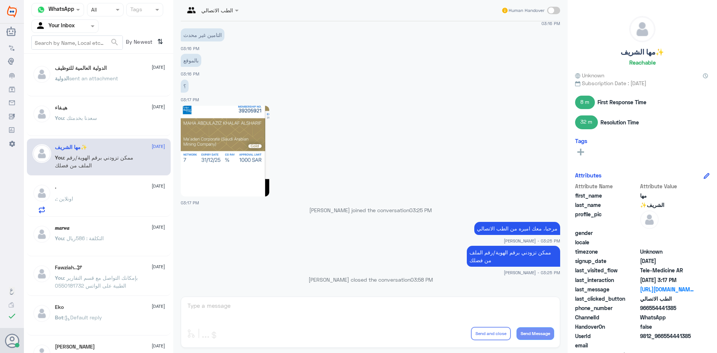
click at [99, 196] on div ". [DATE] . : اونلاين" at bounding box center [110, 198] width 110 height 29
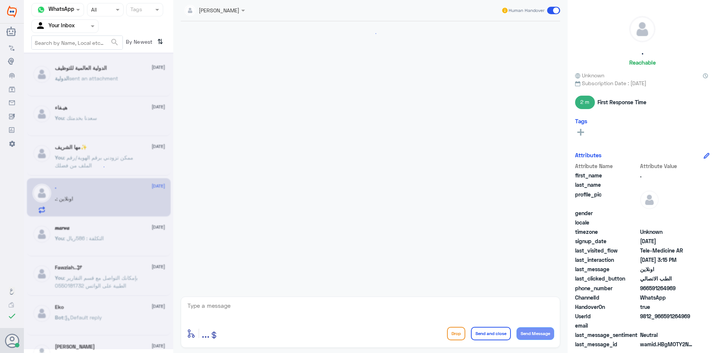
scroll to position [263, 0]
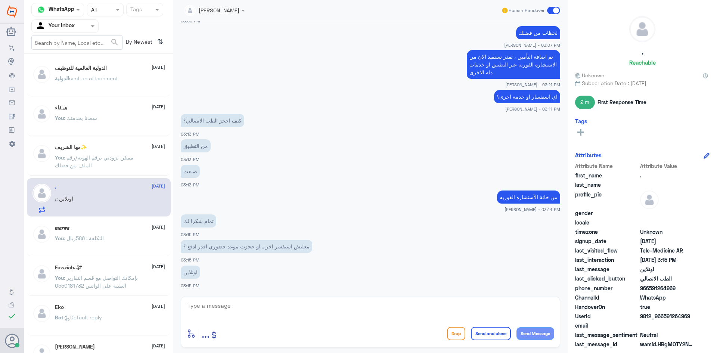
click at [231, 316] on textarea at bounding box center [370, 309] width 367 height 18
